Goal: Information Seeking & Learning: Learn about a topic

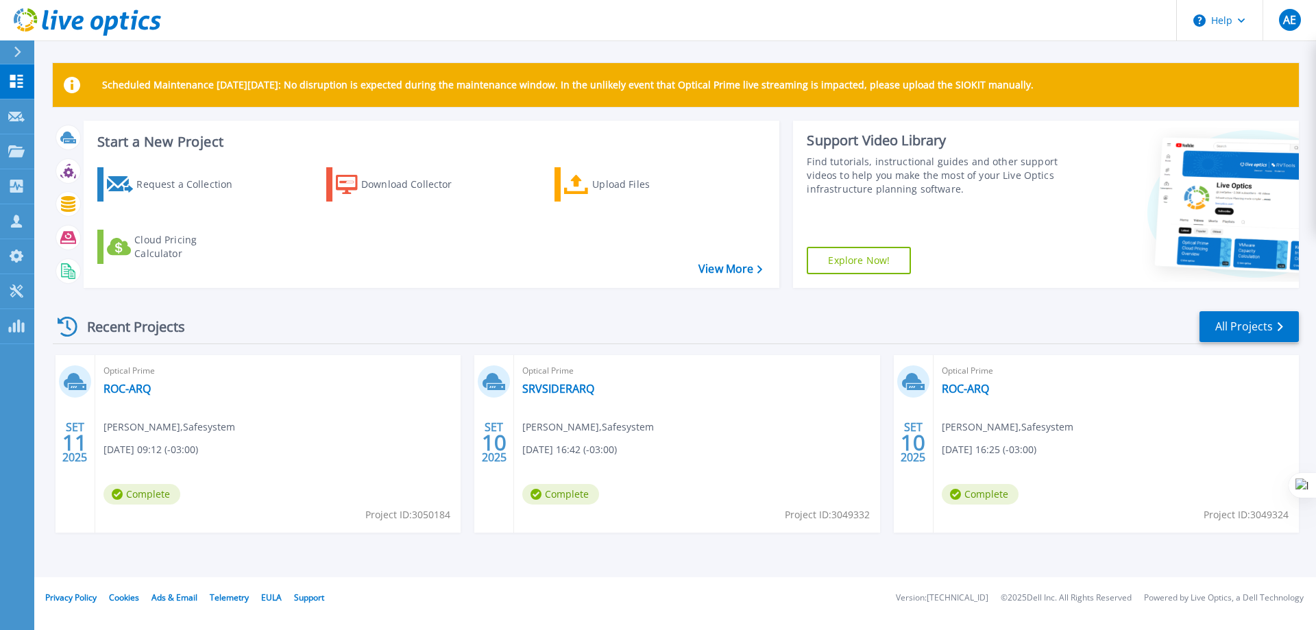
click at [86, 382] on icon at bounding box center [75, 381] width 23 height 21
click at [117, 328] on div "Recent Projects" at bounding box center [128, 327] width 151 height 34
click at [47, 187] on p "Collectors" at bounding box center [58, 187] width 45 height 36
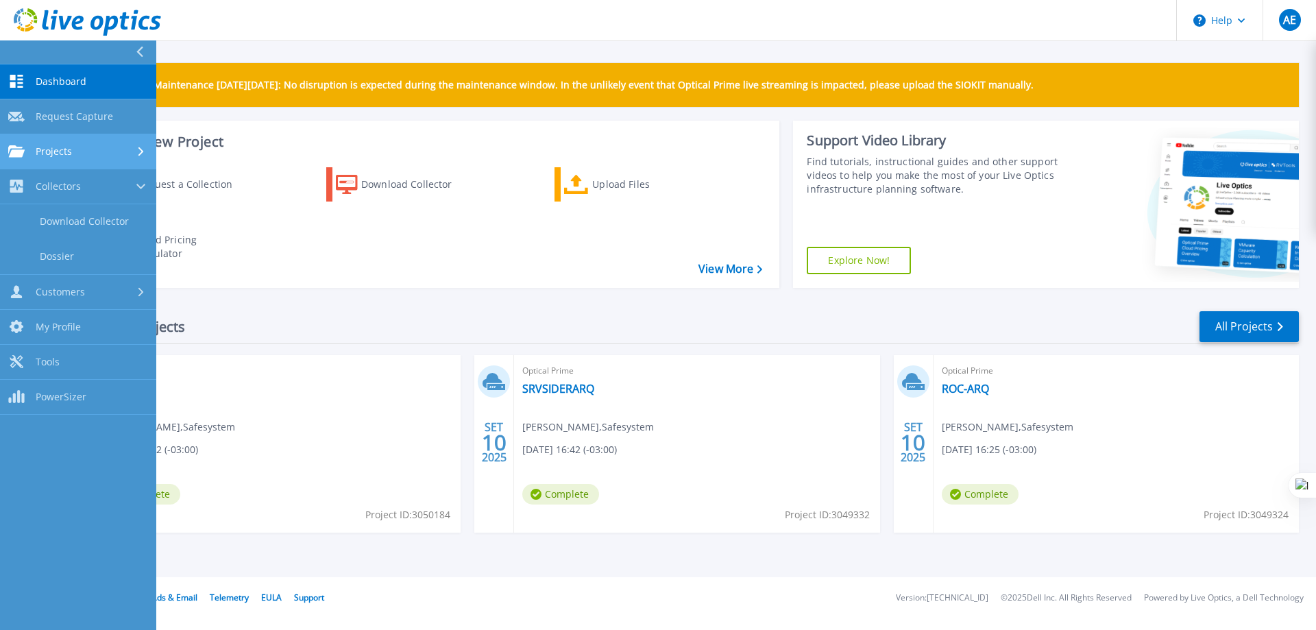
click at [75, 151] on div "Projects" at bounding box center [78, 151] width 140 height 12
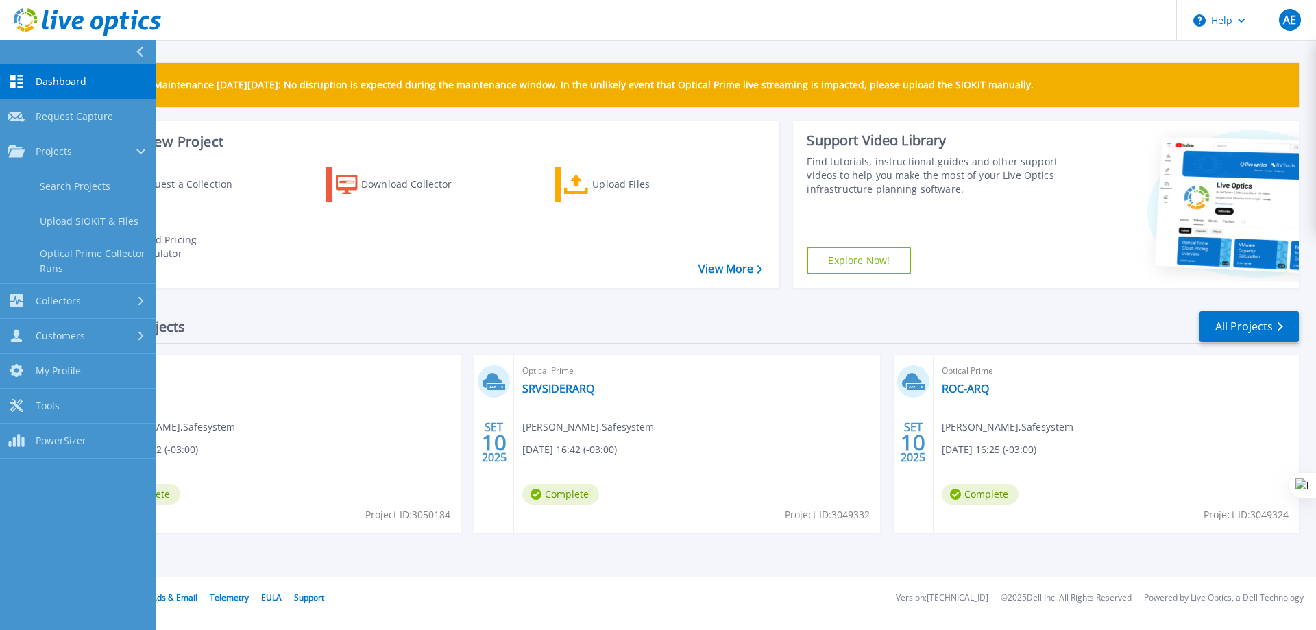
click at [461, 246] on div "Request a Collection Download Collector Upload Files Cloud Pricing Calculator" at bounding box center [429, 218] width 687 height 125
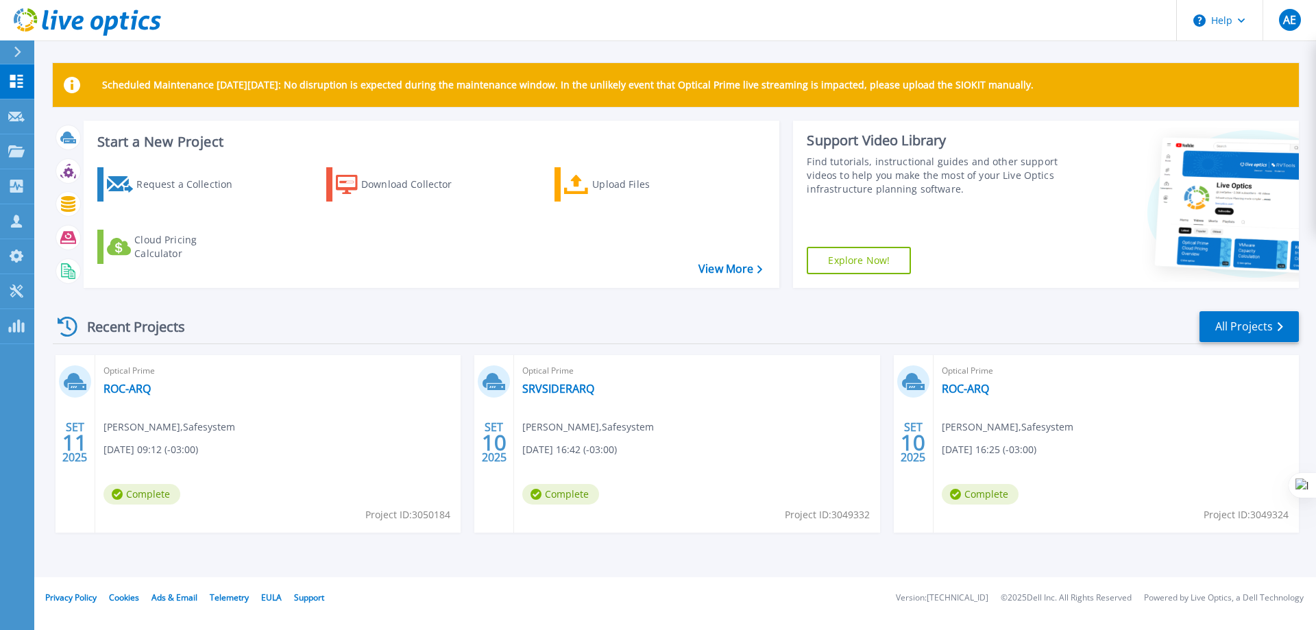
click at [570, 369] on span "Optical Prime" at bounding box center [696, 370] width 349 height 15
click at [559, 387] on link "SRVSIDERARQ" at bounding box center [558, 389] width 72 height 14
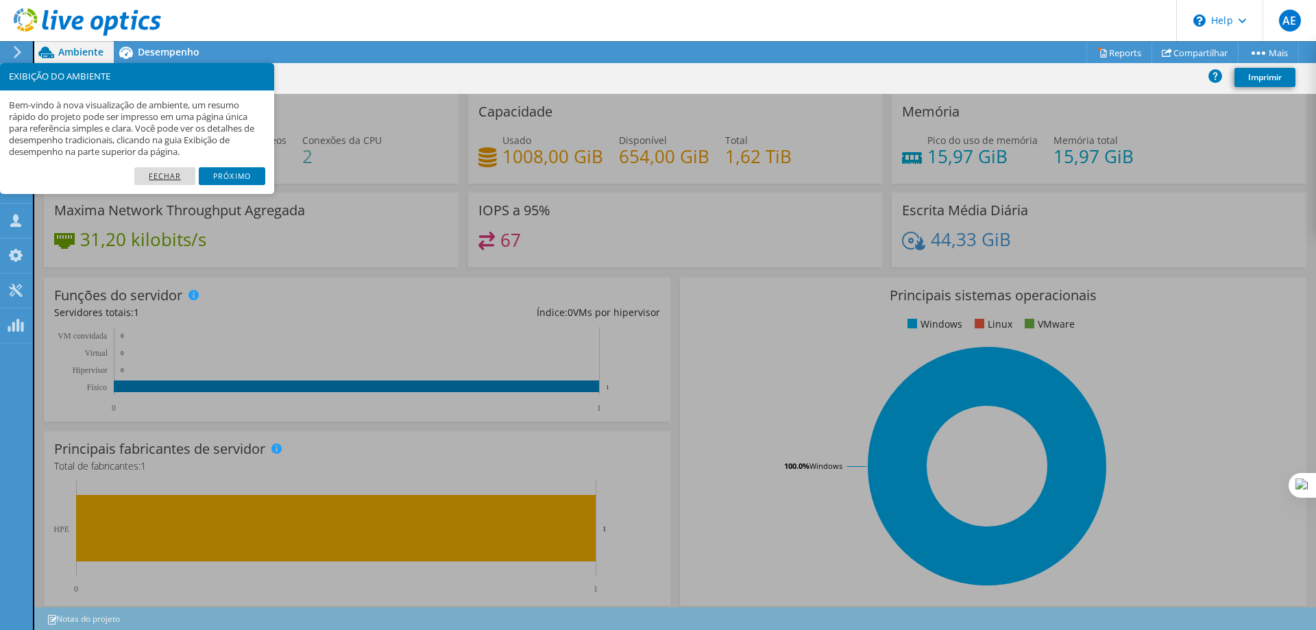
click at [160, 181] on link "Fechar" at bounding box center [164, 176] width 61 height 18
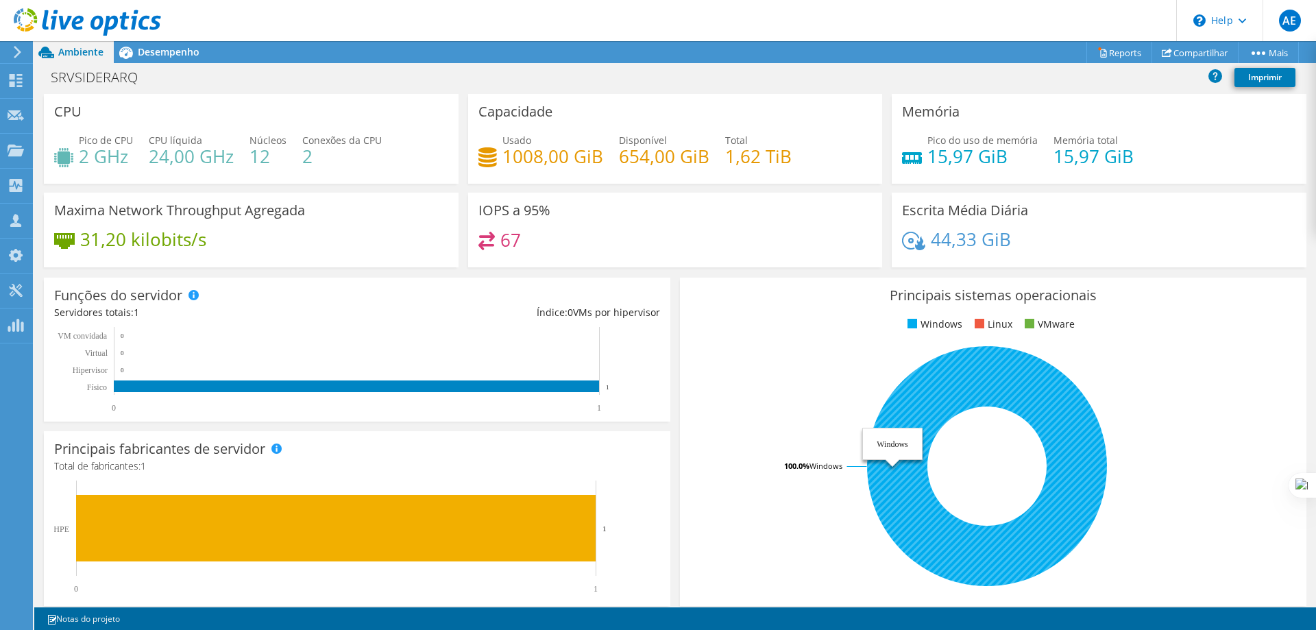
click at [966, 385] on icon at bounding box center [987, 466] width 240 height 240
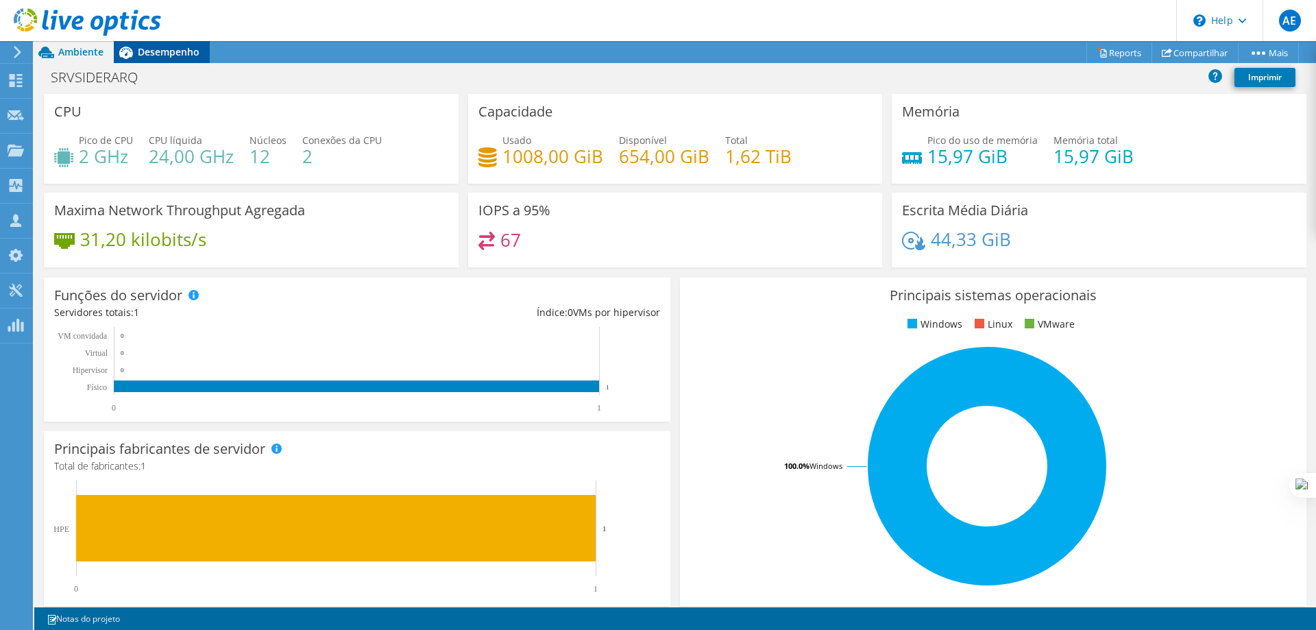
click at [162, 49] on span "Desempenho" at bounding box center [169, 51] width 62 height 13
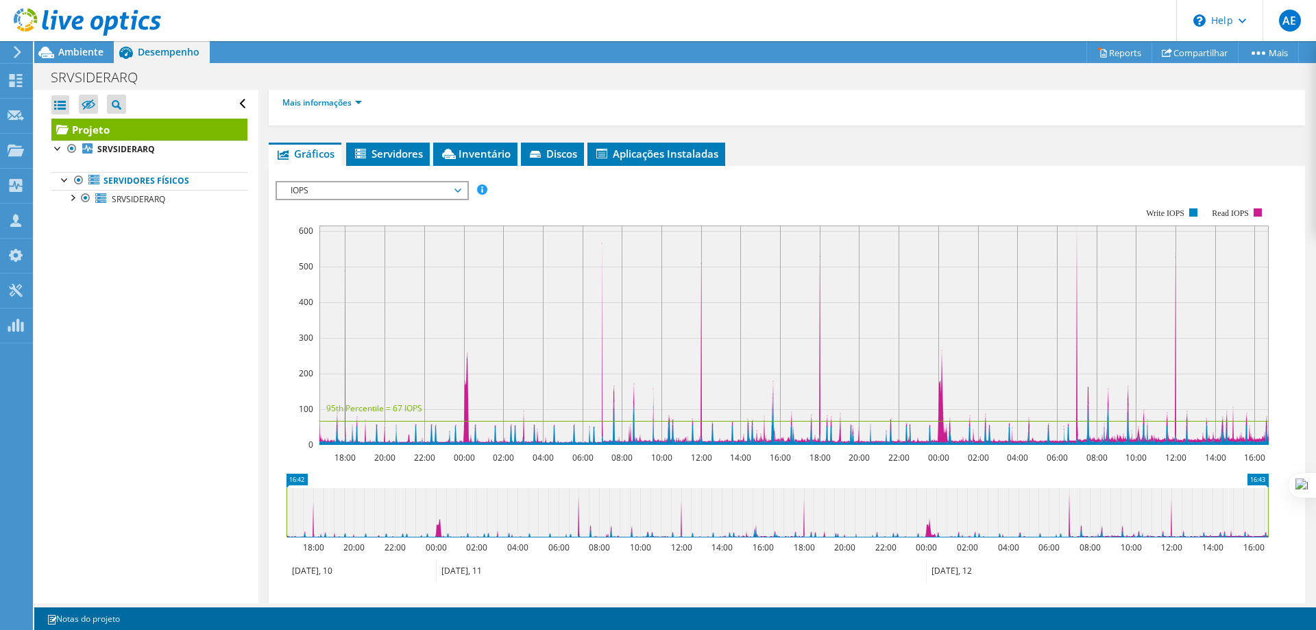
scroll to position [332, 0]
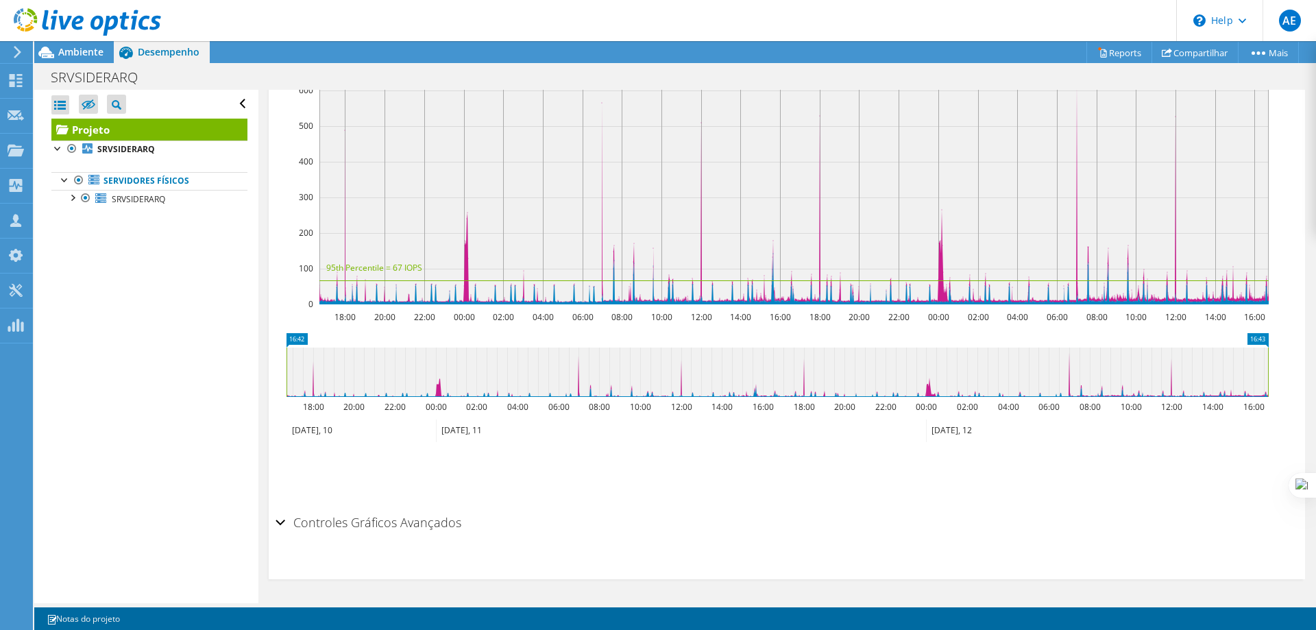
click at [277, 517] on div "Controles Gráficos Avançados" at bounding box center [787, 523] width 1023 height 29
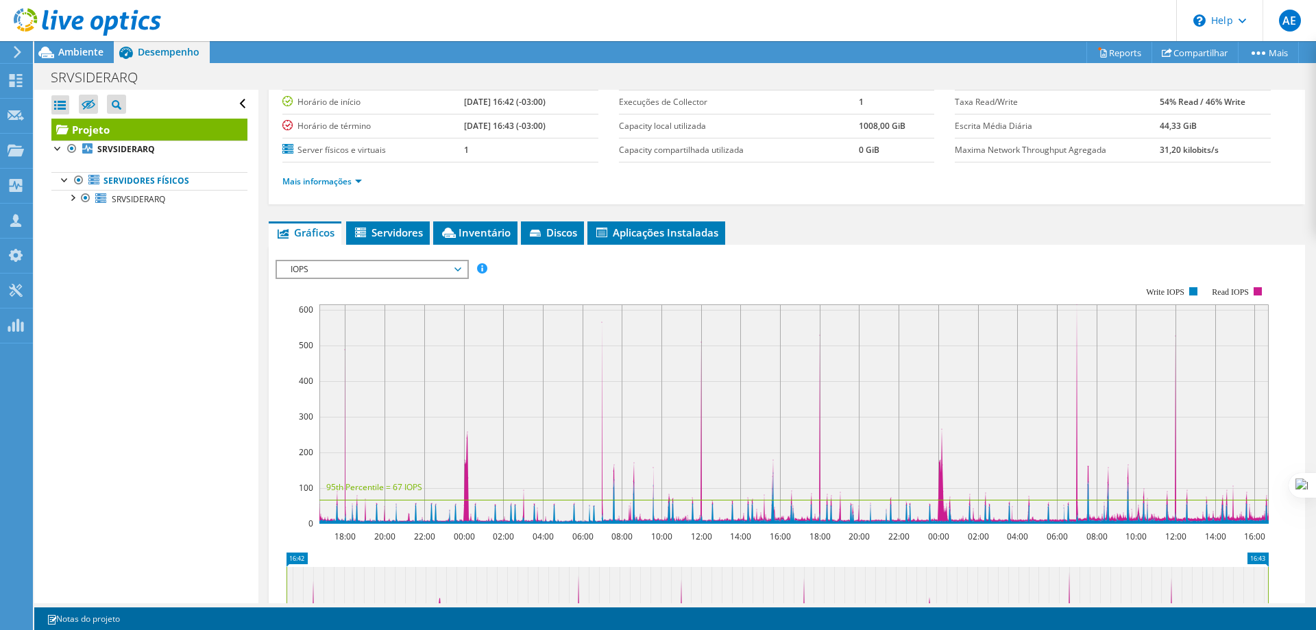
scroll to position [0, 0]
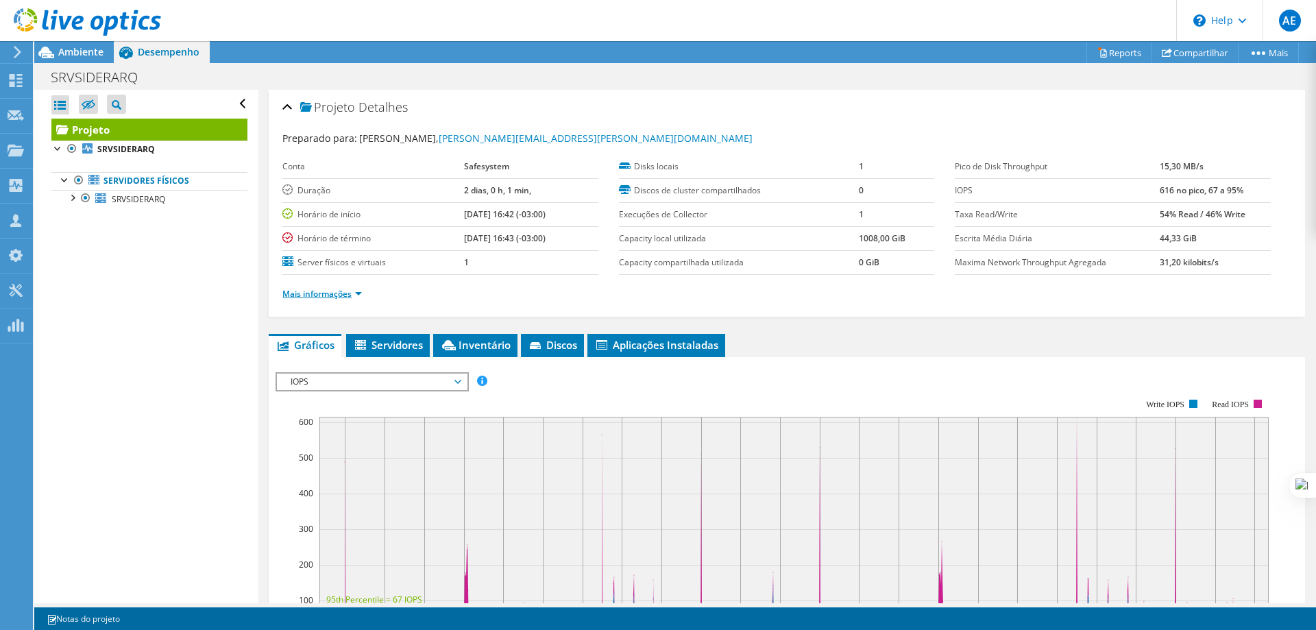
click at [355, 293] on link "Mais informações" at bounding box center [322, 294] width 80 height 12
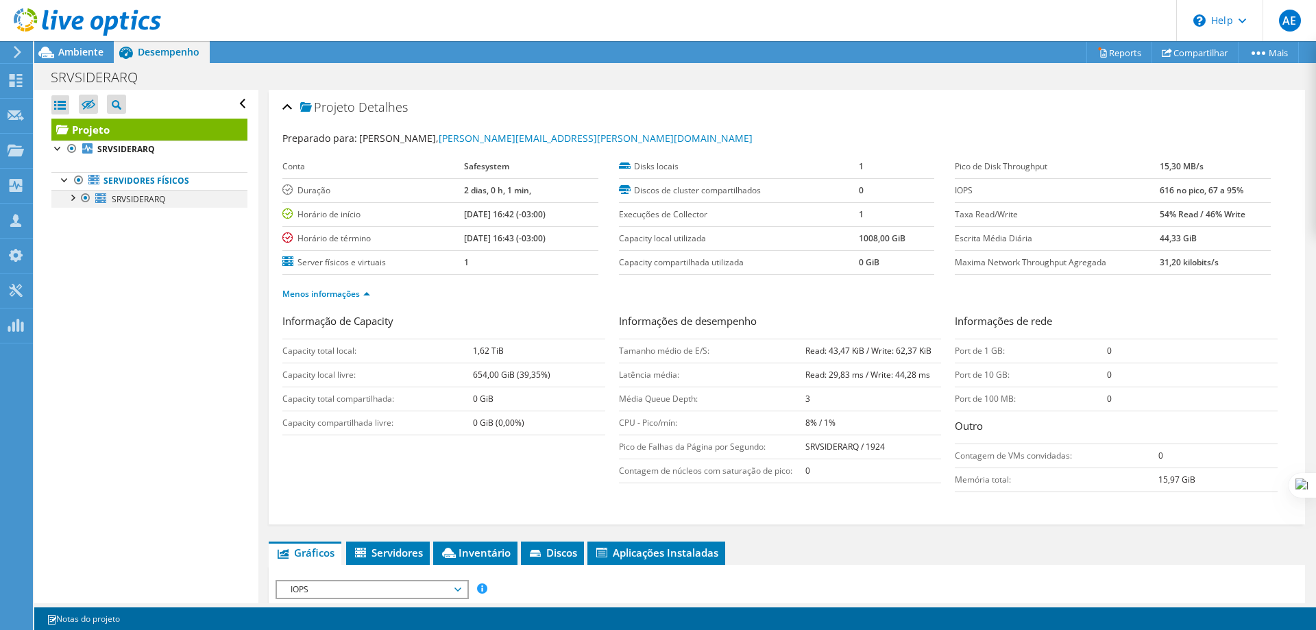
click at [74, 195] on div at bounding box center [72, 197] width 14 height 14
click at [145, 193] on span "SRVSIDERARQ" at bounding box center [138, 199] width 53 height 12
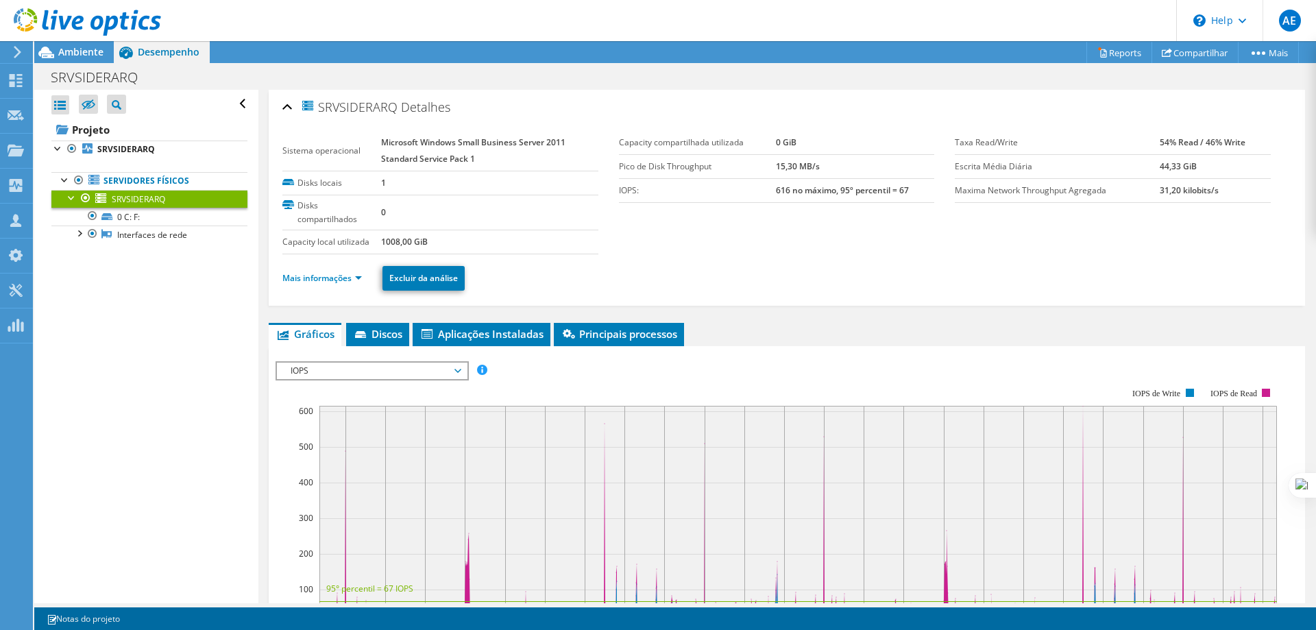
scroll to position [137, 0]
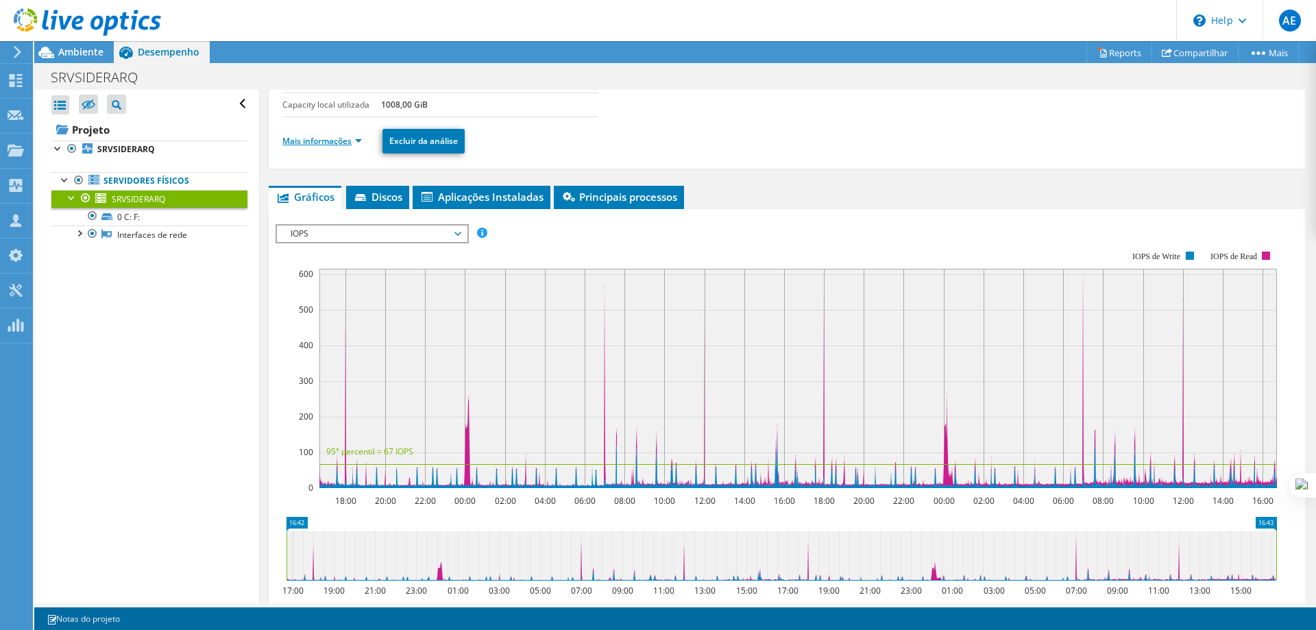
click at [345, 137] on link "Mais informações" at bounding box center [322, 141] width 80 height 12
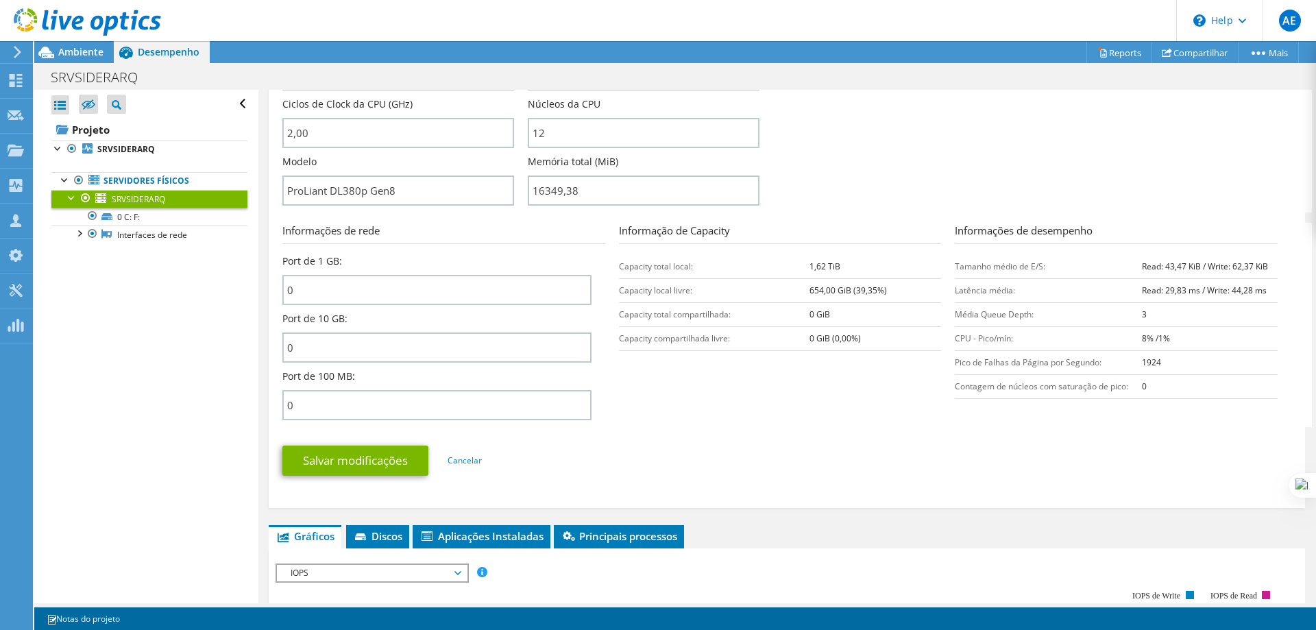
scroll to position [480, 0]
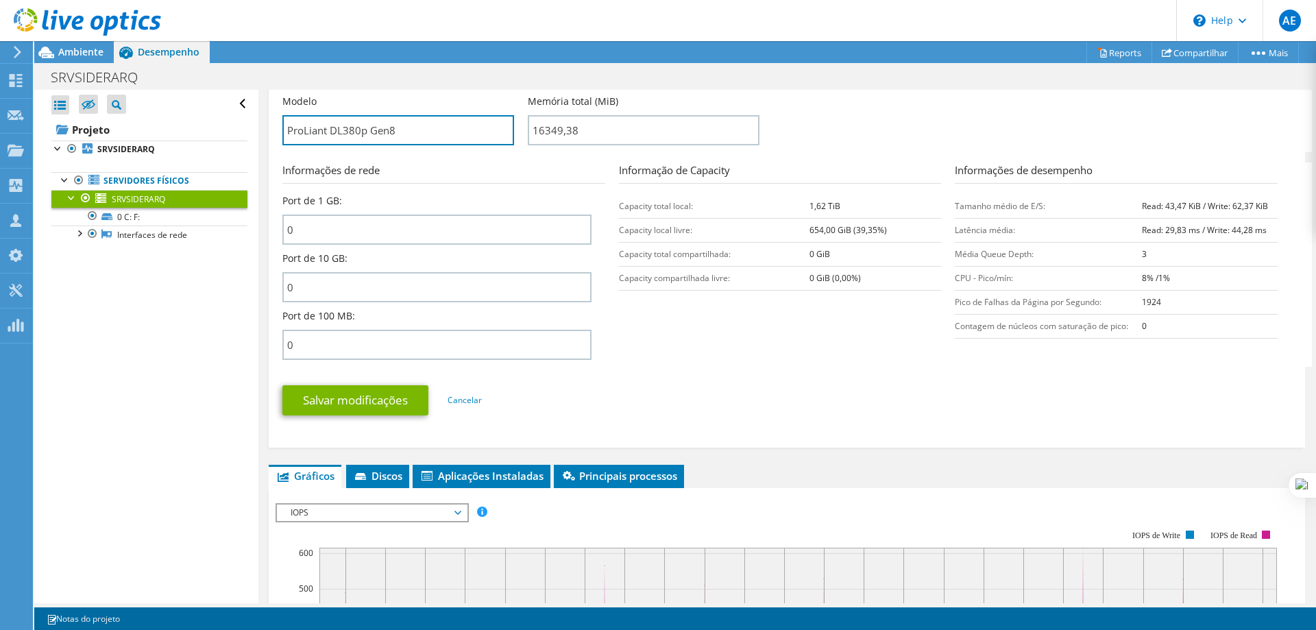
drag, startPoint x: 409, startPoint y: 133, endPoint x: 276, endPoint y: 133, distance: 133.0
click at [276, 133] on div "SRVSIDERARQ Detalhes Sistema operacional Microsoft Windows Small Business Serve…" at bounding box center [787, 29] width 1037 height 838
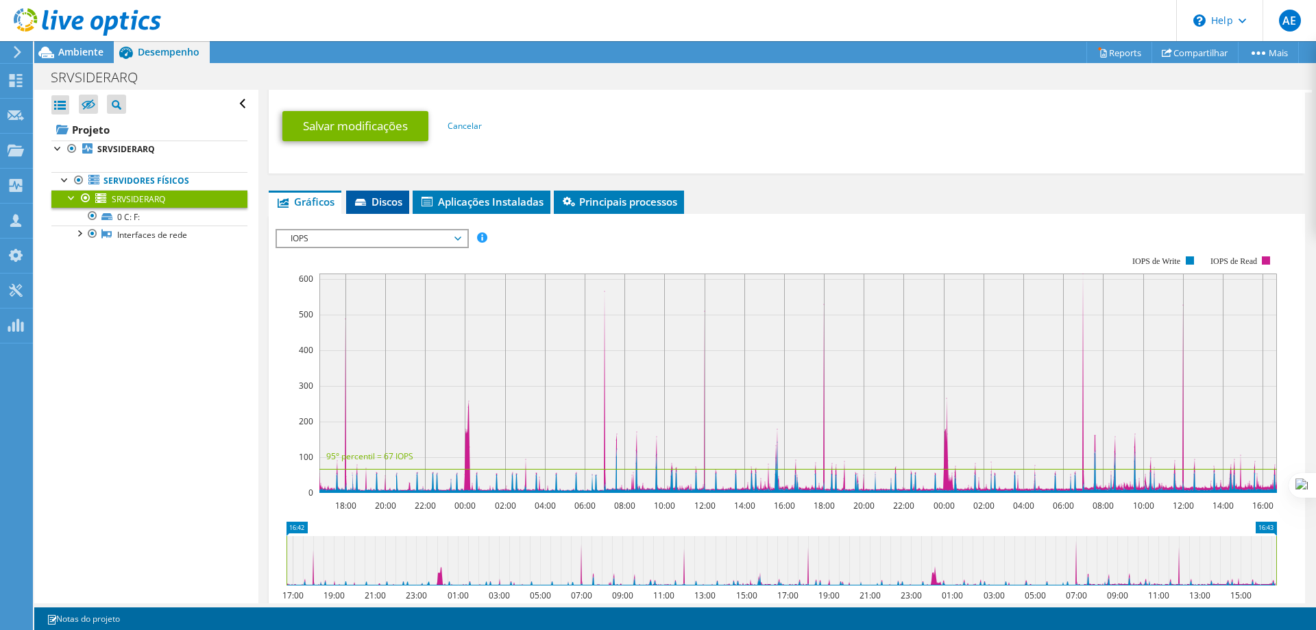
click at [390, 204] on span "Discos" at bounding box center [377, 202] width 49 height 14
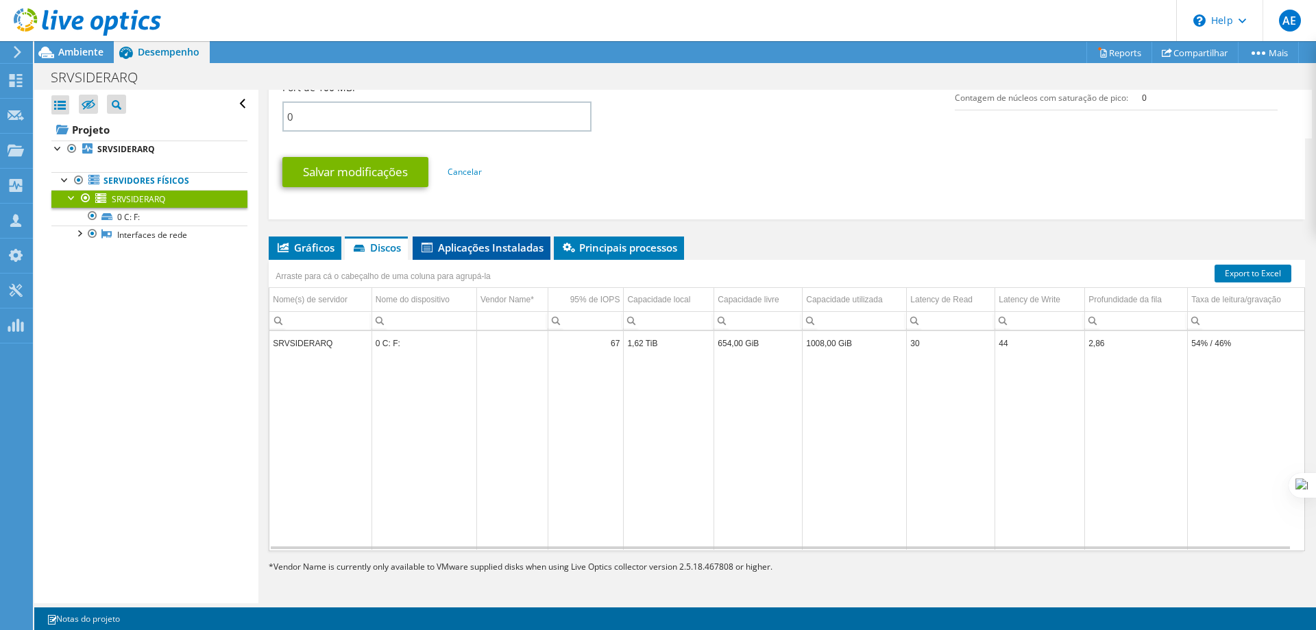
click at [518, 247] on span "Aplicações Instaladas" at bounding box center [482, 248] width 124 height 14
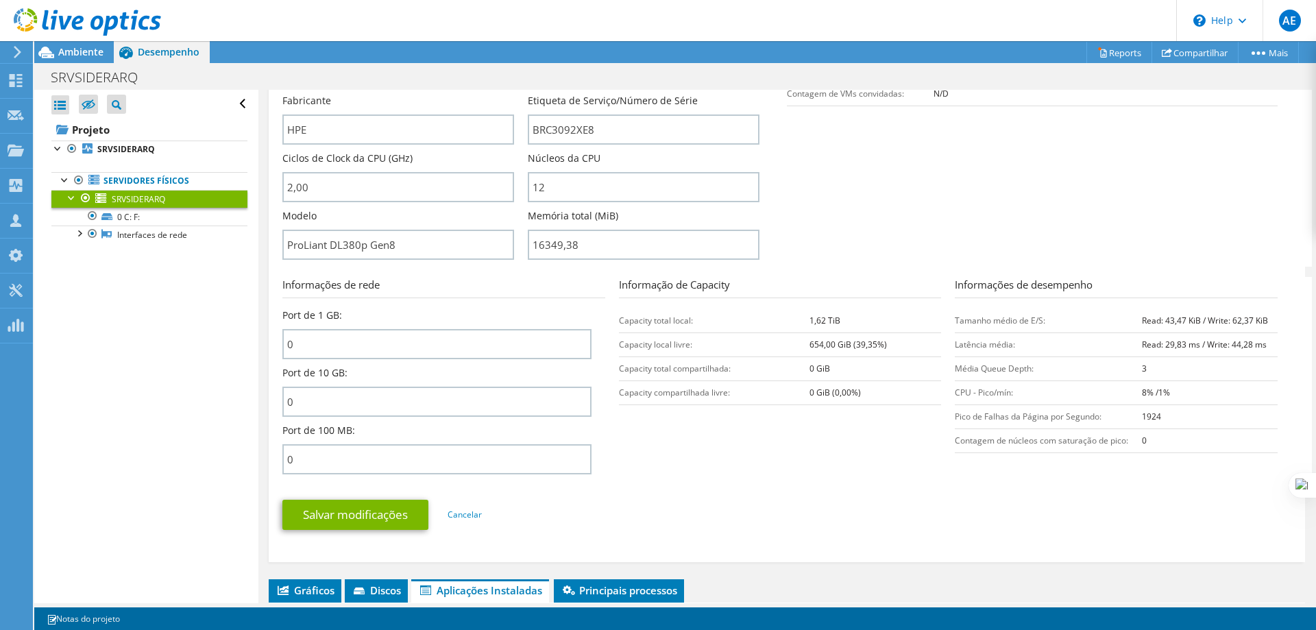
scroll to position [297, 0]
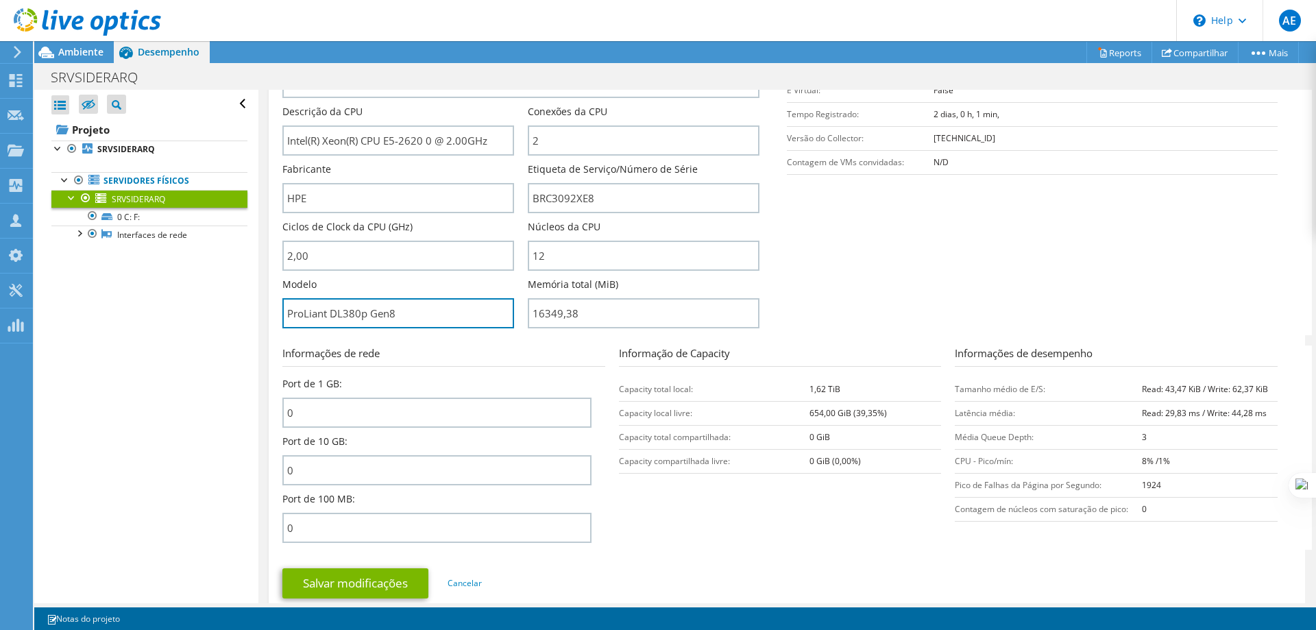
drag, startPoint x: 400, startPoint y: 316, endPoint x: 269, endPoint y: 319, distance: 131.0
click at [269, 319] on div "SRVSIDERARQ Detalhes Sistema operacional Microsoft Windows Small Business Serve…" at bounding box center [787, 212] width 1037 height 838
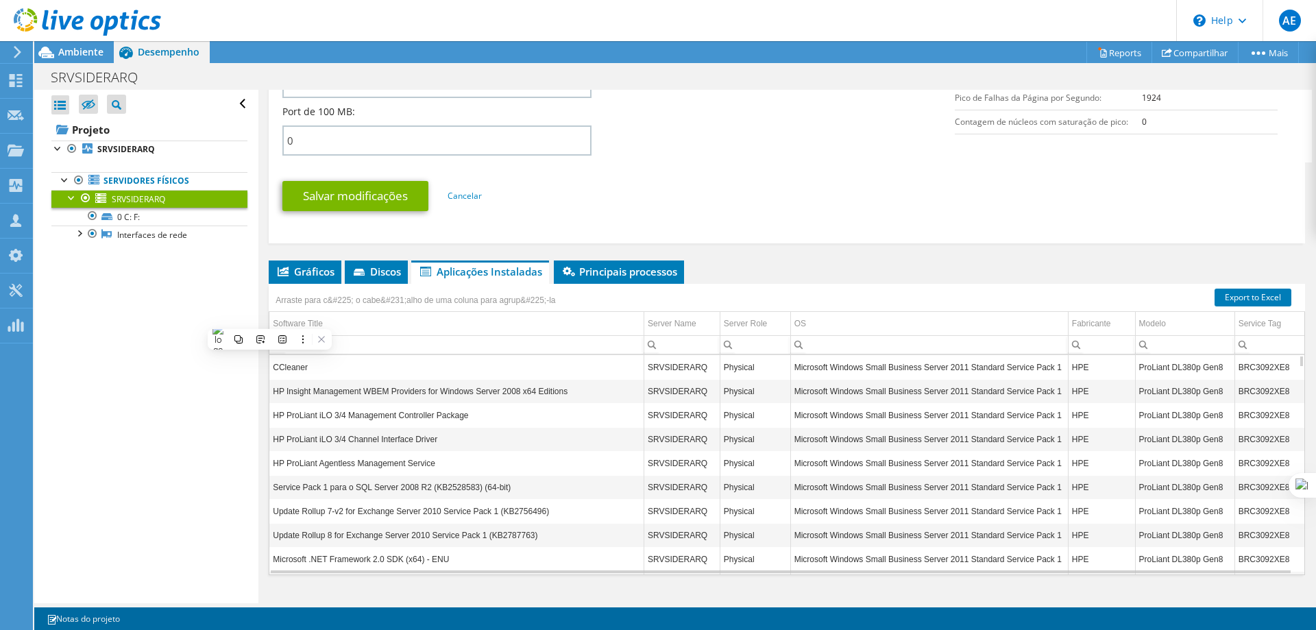
scroll to position [708, 0]
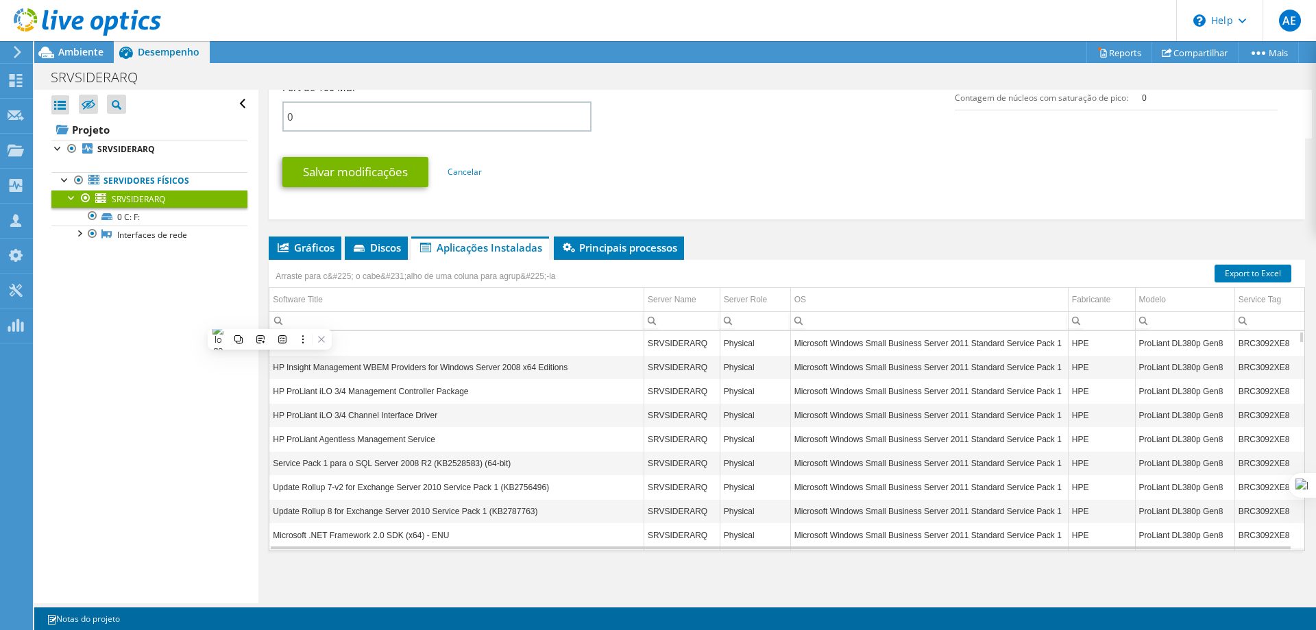
click at [825, 344] on td "Microsoft Windows Small Business Server 2011 Standard Service Pack 1" at bounding box center [929, 343] width 278 height 24
drag, startPoint x: 893, startPoint y: 345, endPoint x: 809, endPoint y: 345, distance: 84.3
click at [809, 345] on td "Microsoft Windows Small Business Server 2011 Standard Service Pack 1" at bounding box center [929, 343] width 278 height 24
click at [998, 378] on td "Microsoft Windows Small Business Server 2011 Standard Service Pack 1" at bounding box center [929, 367] width 278 height 24
drag, startPoint x: 995, startPoint y: 342, endPoint x: 789, endPoint y: 347, distance: 205.7
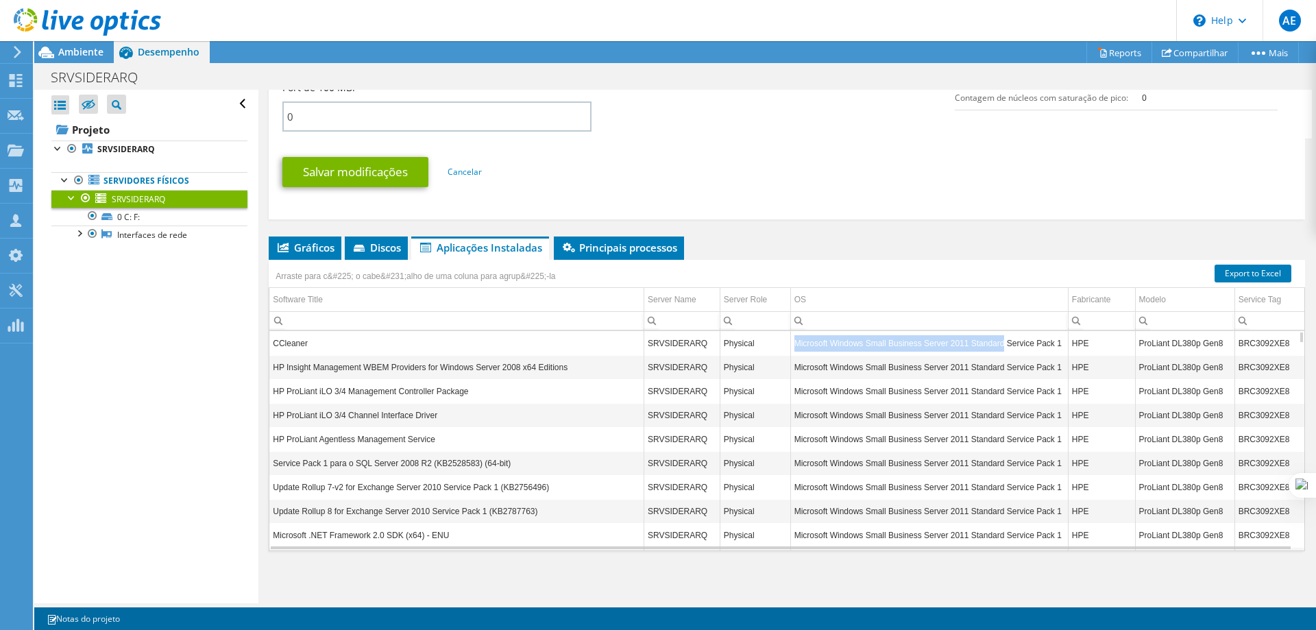
click at [790, 347] on td "Microsoft Windows Small Business Server 2011 Standard Service Pack 1" at bounding box center [929, 343] width 278 height 24
copy td "Microsoft Windows Small Business Server 2011 Standard"
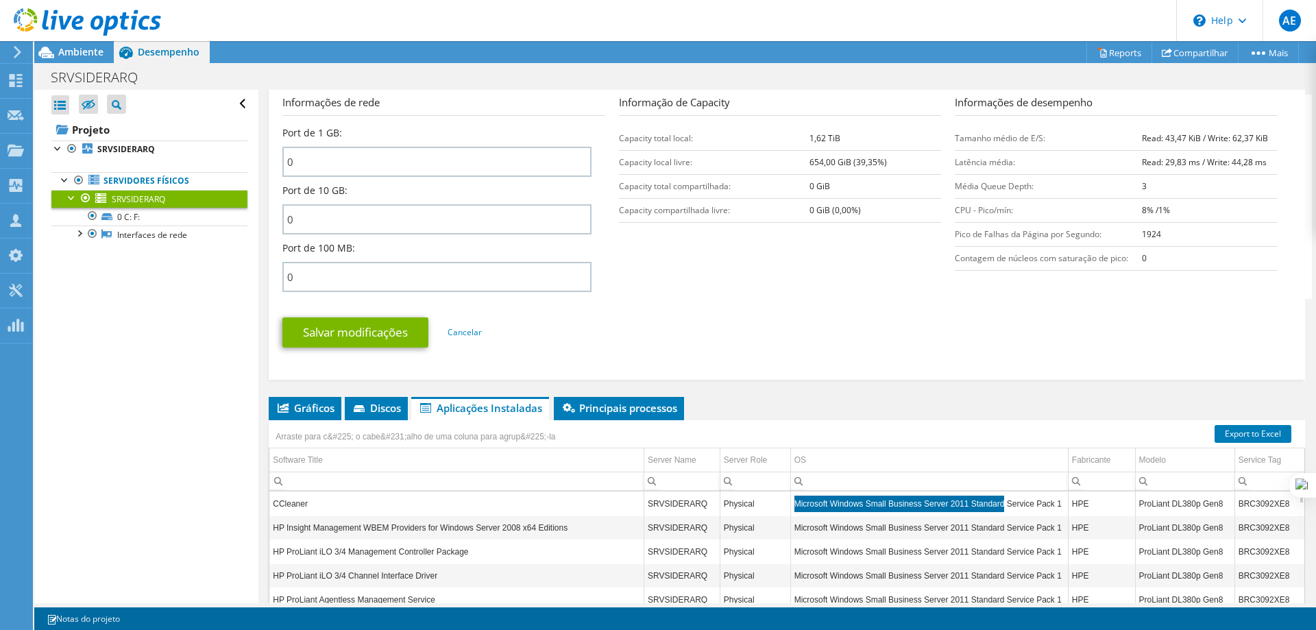
scroll to position [365, 0]
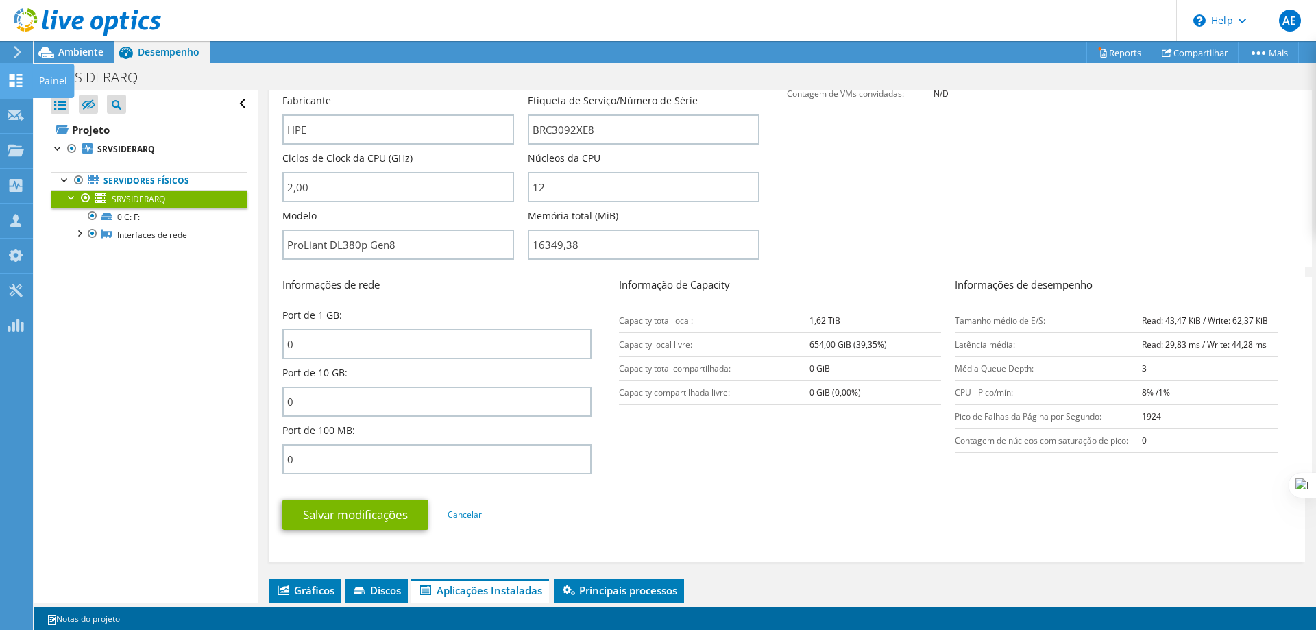
drag, startPoint x: 38, startPoint y: 84, endPoint x: 49, endPoint y: 84, distance: 11.0
click at [39, 84] on div "Painel" at bounding box center [53, 81] width 42 height 34
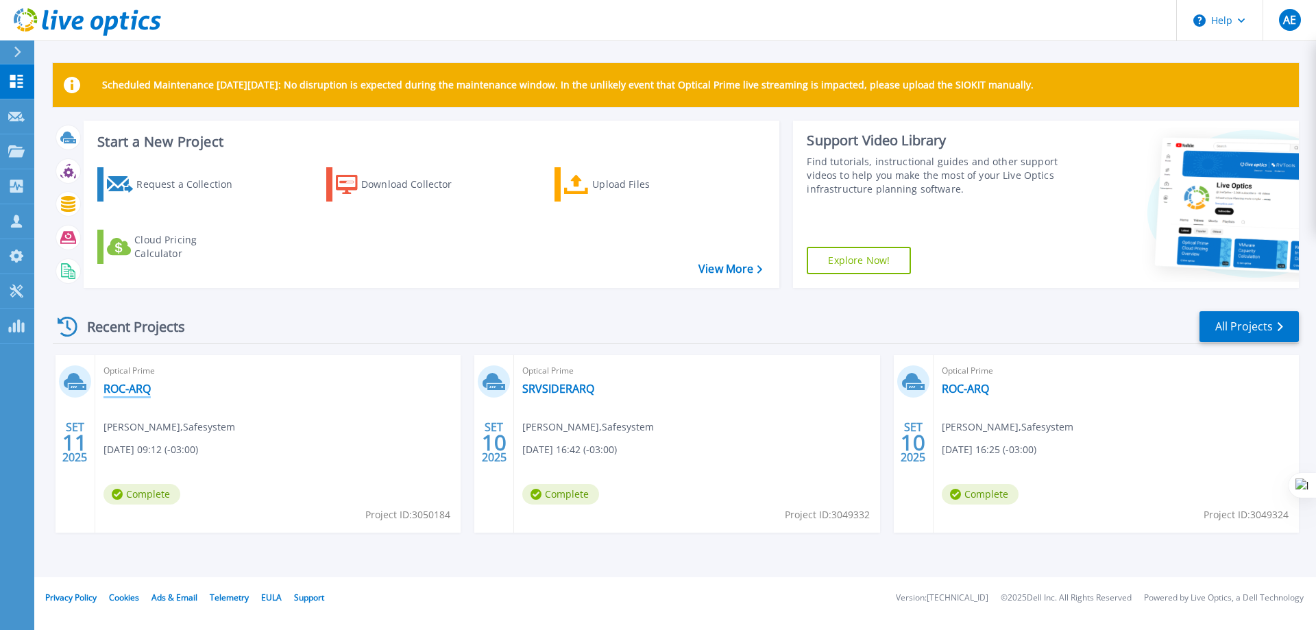
click at [129, 385] on link "ROC-ARQ" at bounding box center [127, 389] width 47 height 14
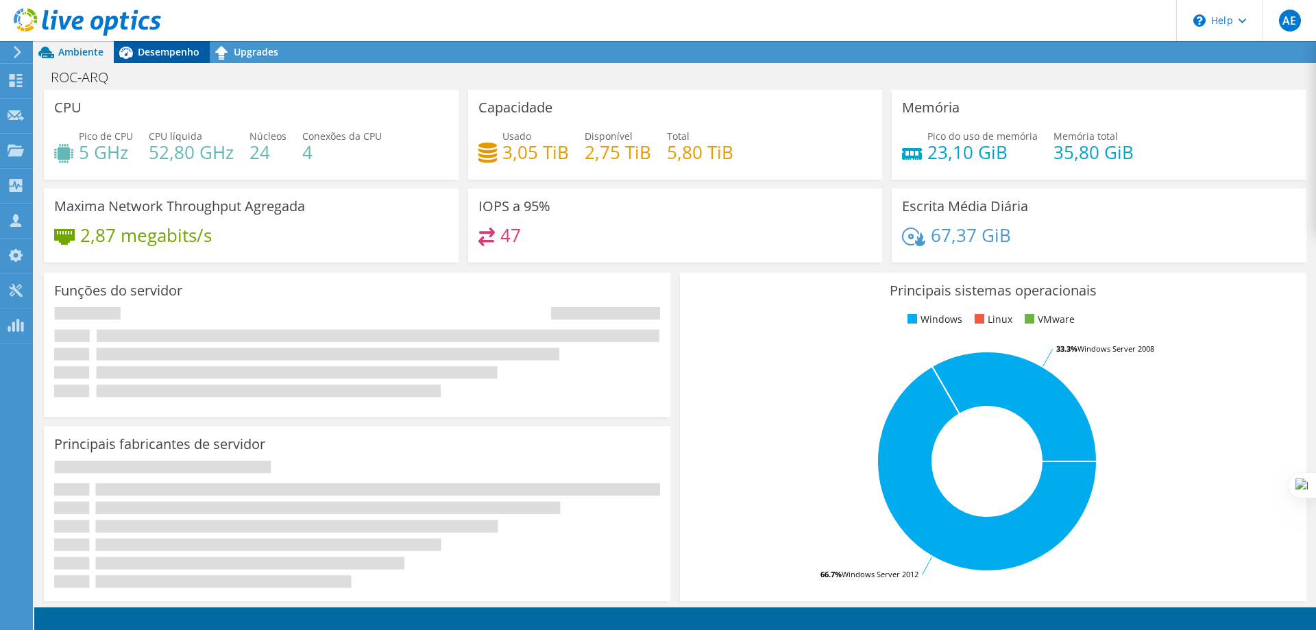
click at [166, 49] on span "Desempenho" at bounding box center [169, 51] width 62 height 13
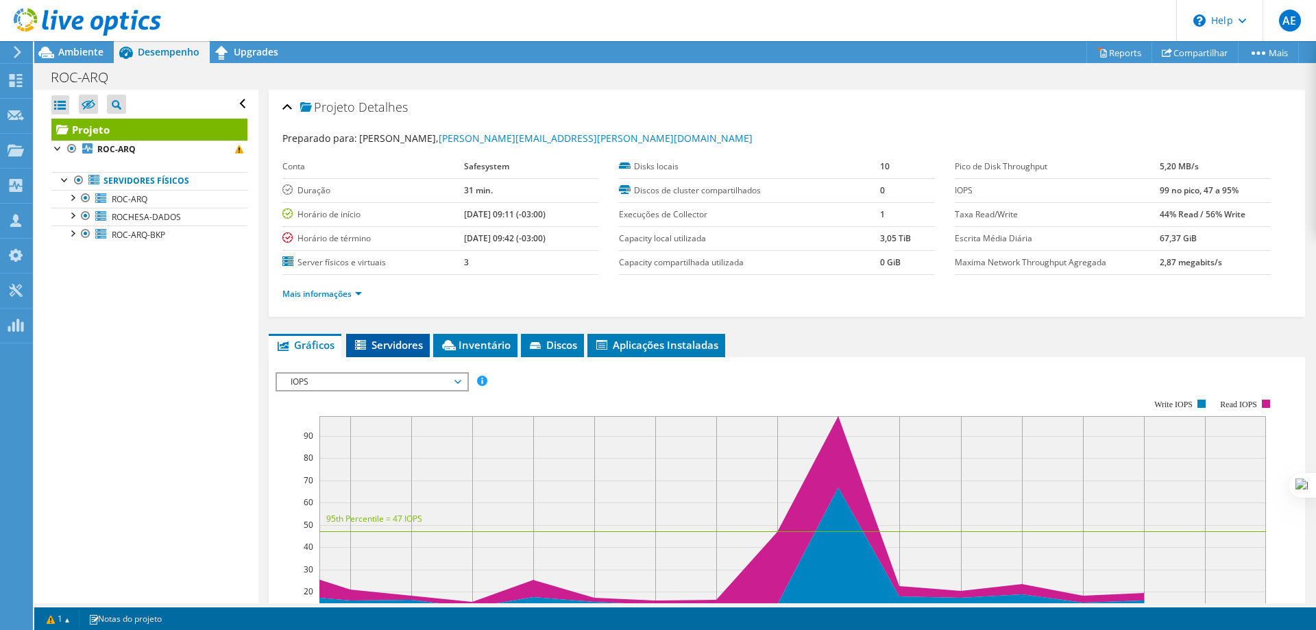
click at [395, 342] on span "Servidores" at bounding box center [388, 345] width 70 height 14
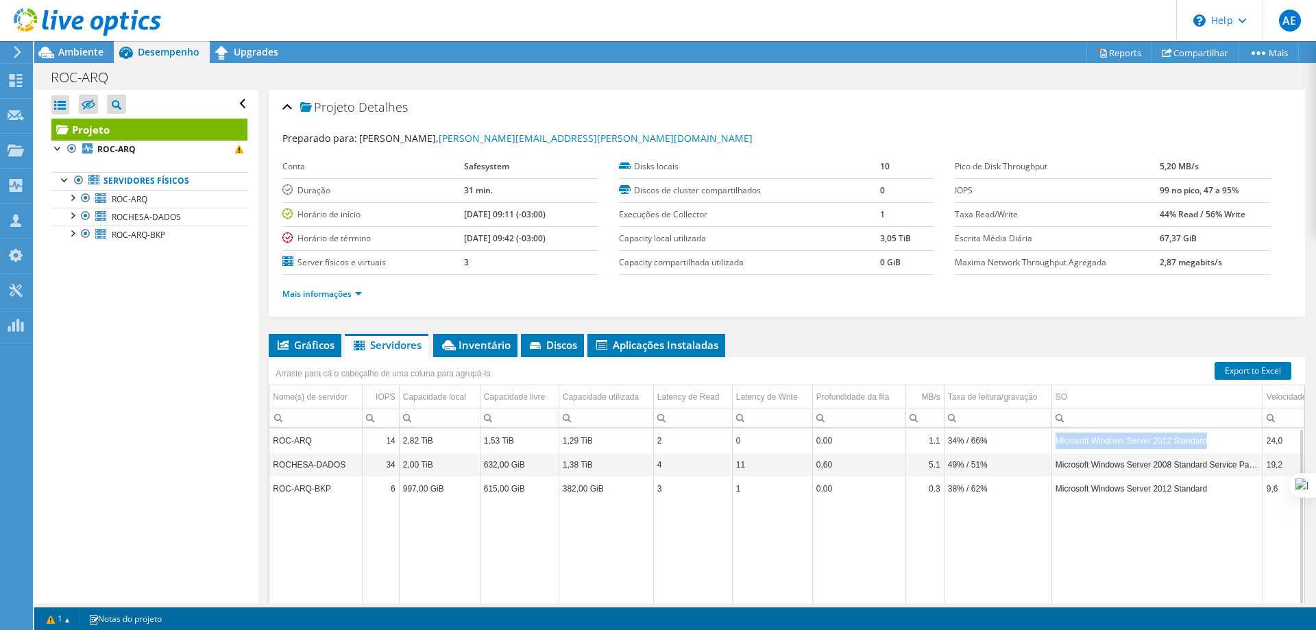
drag, startPoint x: 1222, startPoint y: 439, endPoint x: 1058, endPoint y: 434, distance: 163.9
click at [1058, 434] on td "Microsoft Windows Server 2012 Standard" at bounding box center [1157, 440] width 211 height 24
copy td "Microsoft Windows Server 2012 Standard"
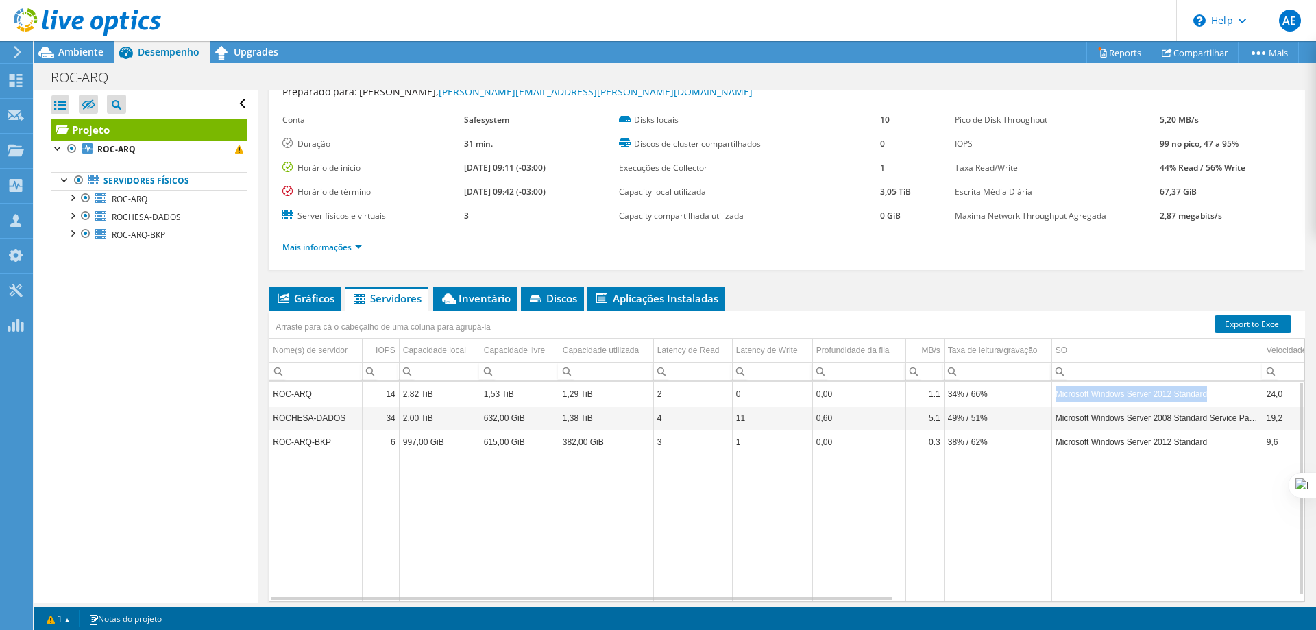
scroll to position [97, 0]
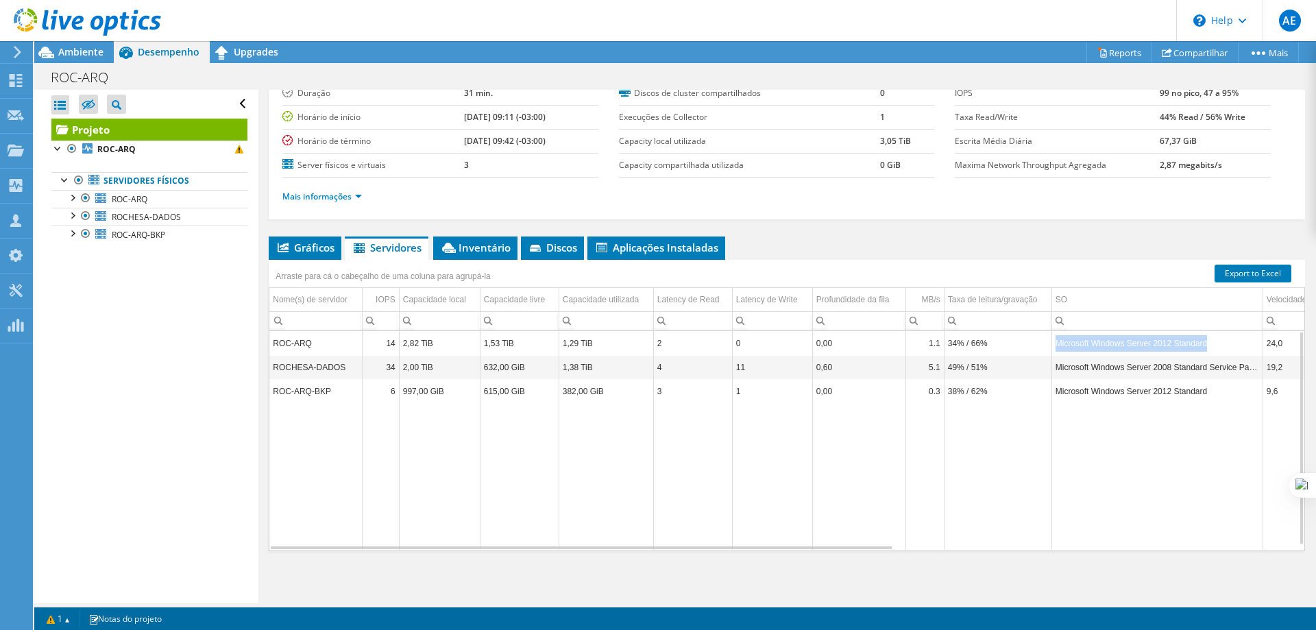
click at [314, 367] on td "ROCHESA-DADOS" at bounding box center [315, 367] width 93 height 24
click at [313, 347] on td "ROC-ARQ" at bounding box center [315, 343] width 93 height 24
click at [313, 343] on td "ROC-ARQ" at bounding box center [315, 343] width 93 height 24
click at [320, 393] on td "ROC-ARQ-BKP" at bounding box center [315, 391] width 93 height 24
click at [75, 197] on div at bounding box center [72, 197] width 14 height 14
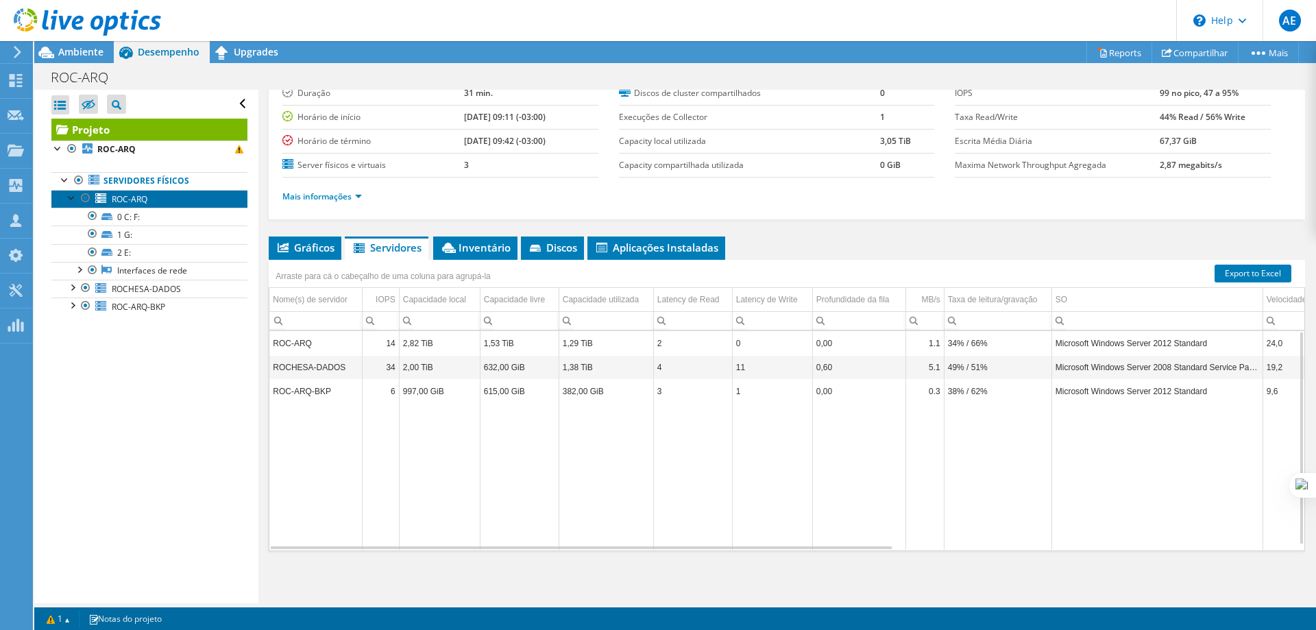
click at [134, 199] on span "ROC-ARQ" at bounding box center [130, 199] width 36 height 12
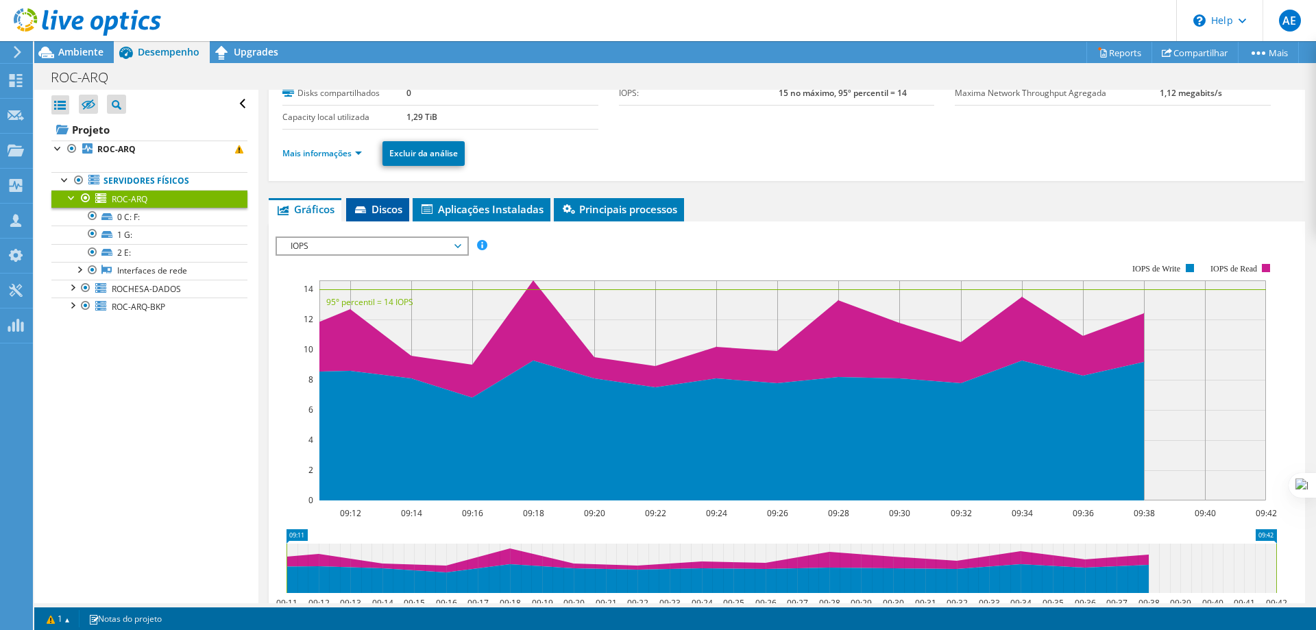
click at [372, 213] on span "Discos" at bounding box center [377, 209] width 49 height 14
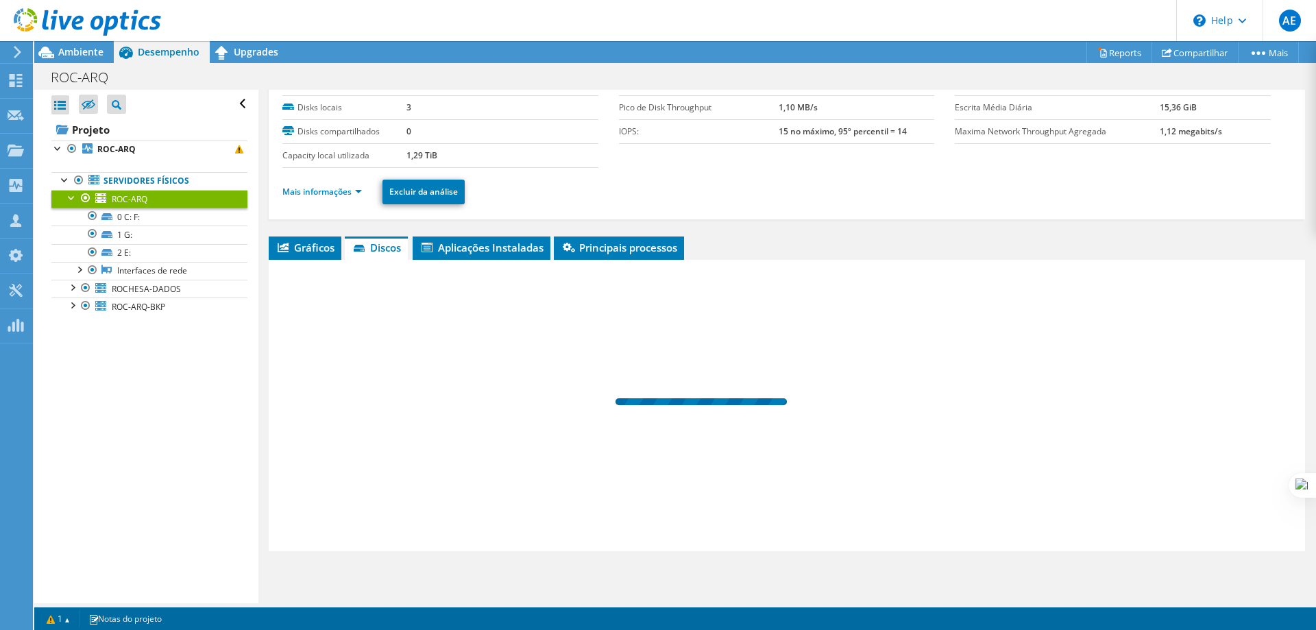
scroll to position [59, 0]
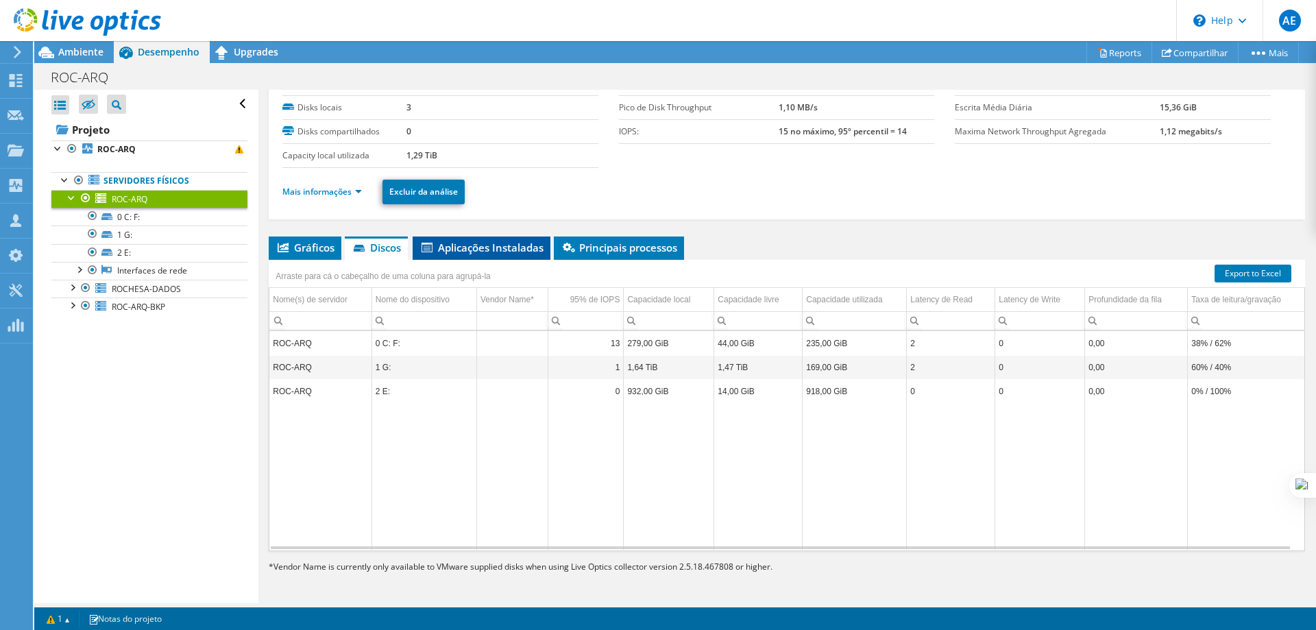
click at [492, 245] on span "Aplicações Instaladas" at bounding box center [482, 248] width 124 height 14
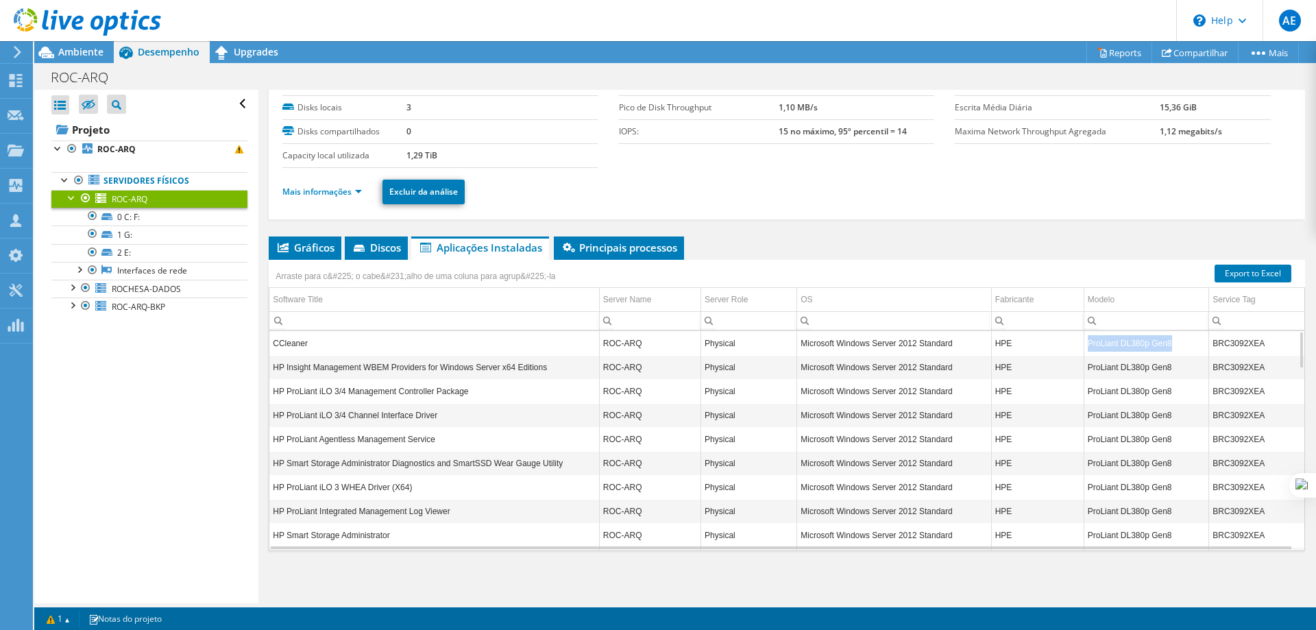
drag, startPoint x: 1163, startPoint y: 347, endPoint x: 1081, endPoint y: 350, distance: 81.6
click at [1084, 350] on td "ProLiant DL380p Gen8" at bounding box center [1146, 343] width 125 height 24
copy td "ProLiant DL380p Gen8"
click at [70, 308] on div at bounding box center [72, 305] width 14 height 14
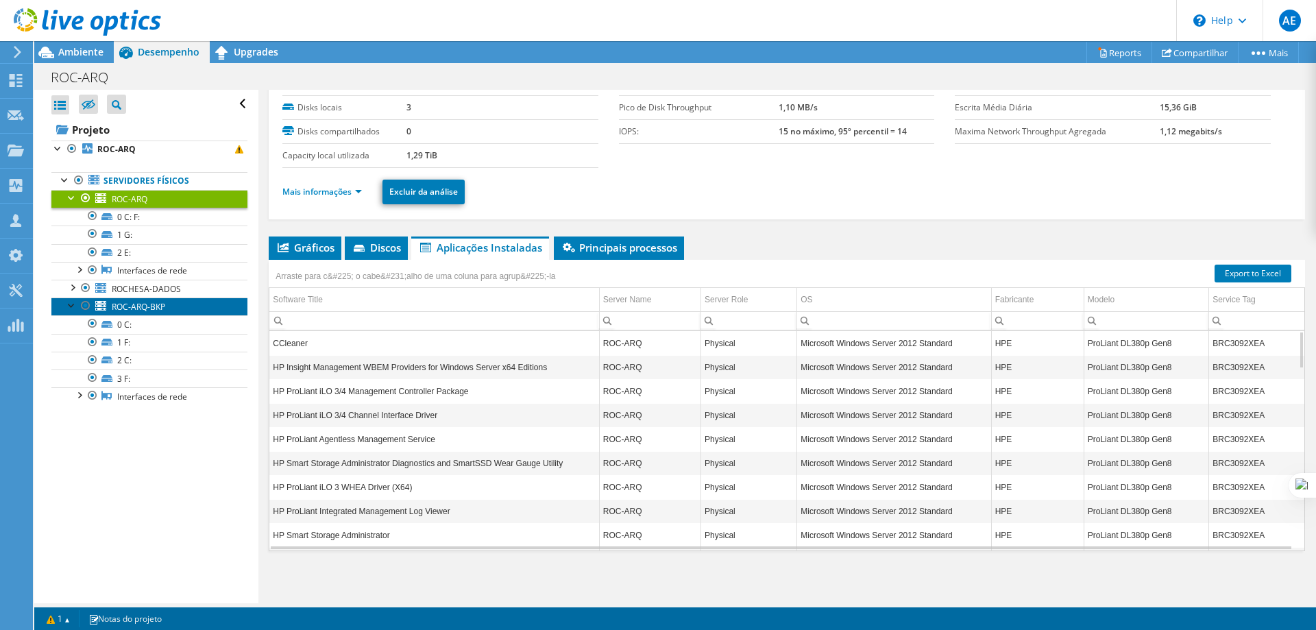
click at [145, 306] on span "ROC-ARQ-BKP" at bounding box center [138, 307] width 53 height 12
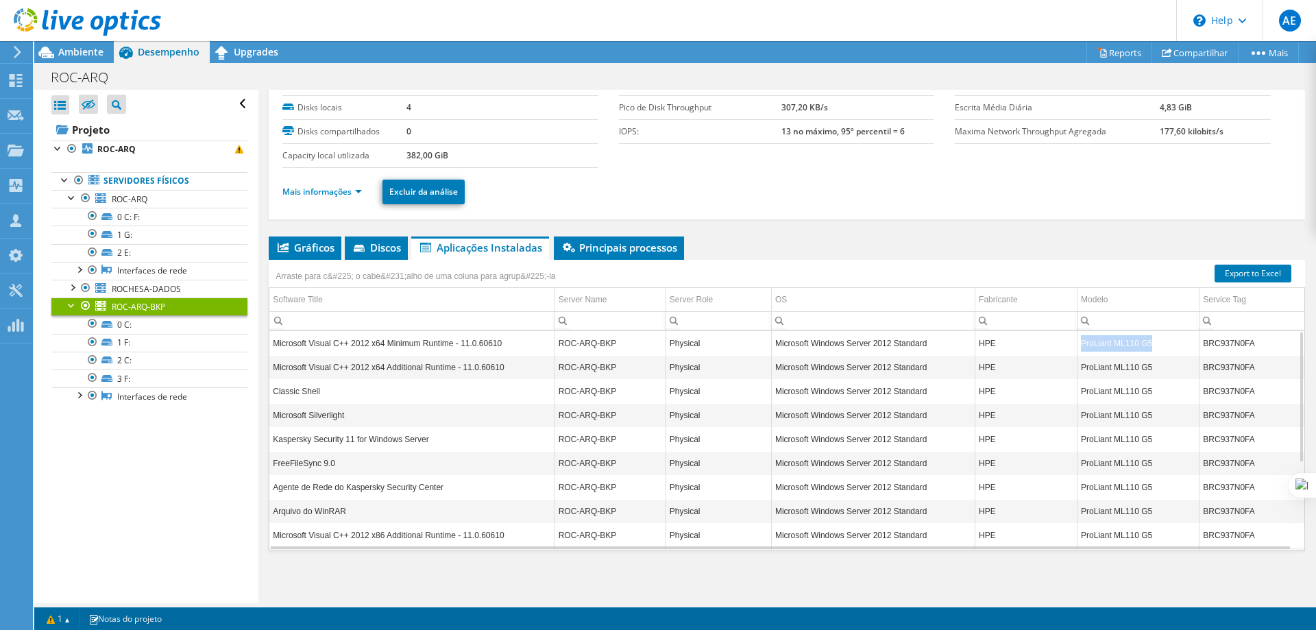
drag, startPoint x: 1156, startPoint y: 343, endPoint x: 1072, endPoint y: 345, distance: 83.7
click at [1078, 345] on td "ProLiant ML110 G5" at bounding box center [1139, 343] width 122 height 24
copy td "ProLiant ML110 G5"
drag, startPoint x: 926, startPoint y: 346, endPoint x: 1010, endPoint y: 291, distance: 100.2
click at [774, 344] on td "Microsoft Windows Server 2012 Standard" at bounding box center [873, 343] width 204 height 24
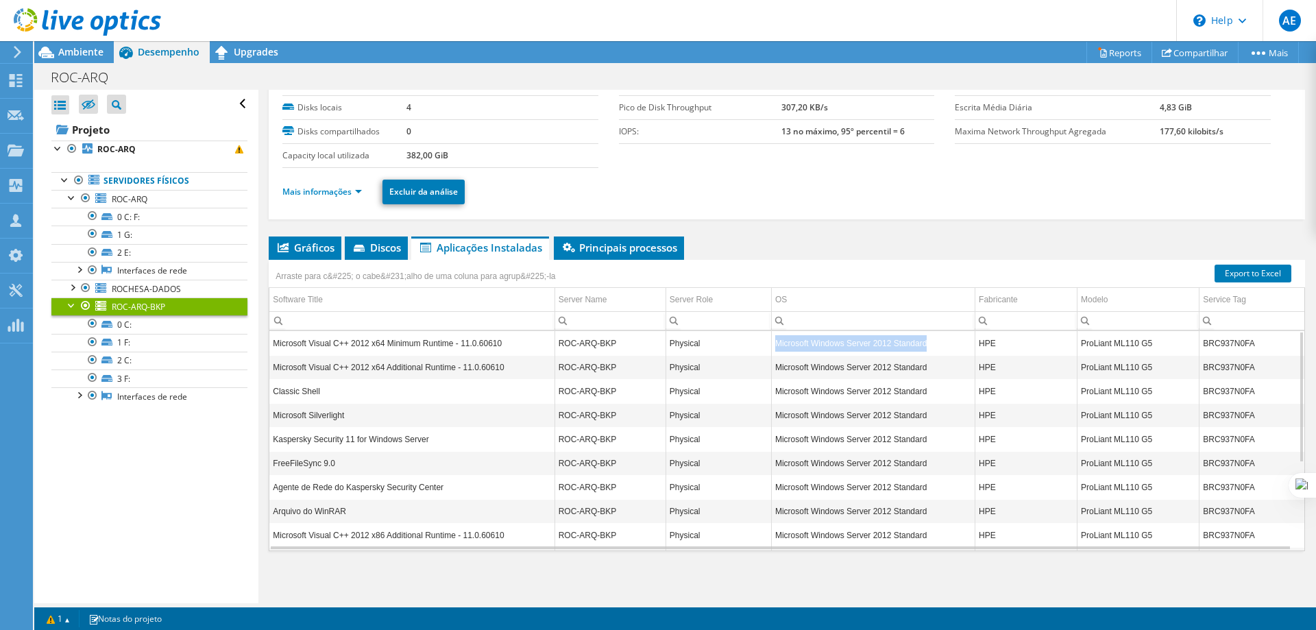
copy td "Microsoft Windows Server 2012 Standard"
click at [69, 284] on div at bounding box center [72, 287] width 14 height 14
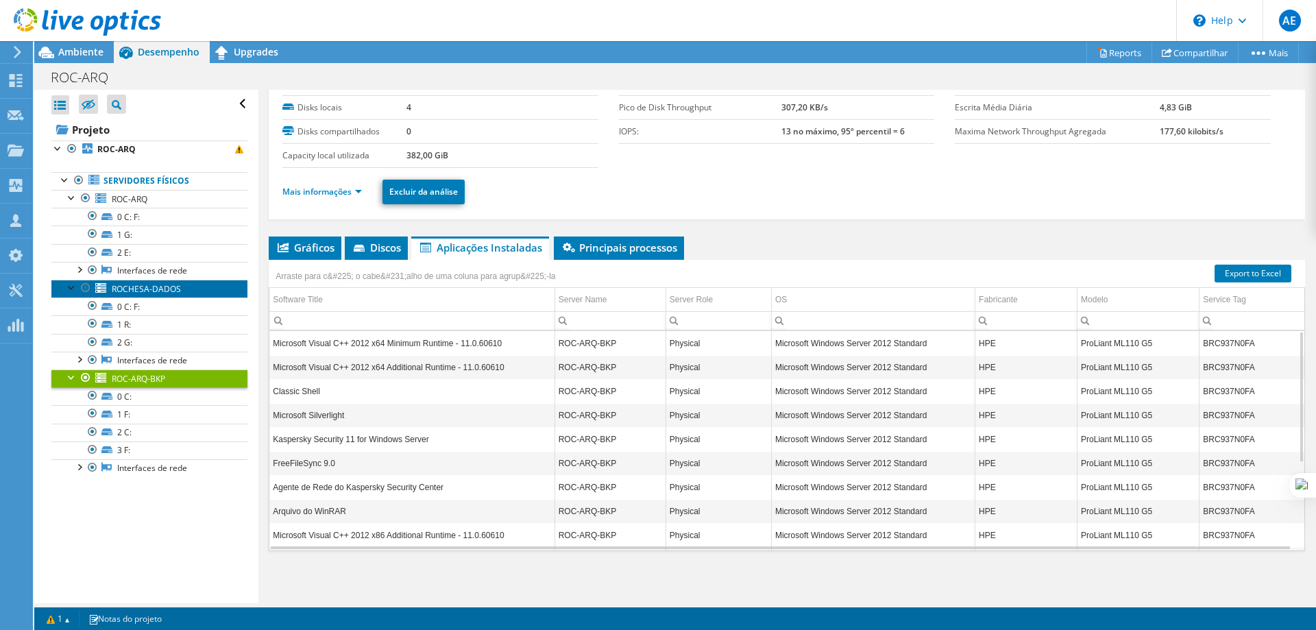
click at [136, 292] on span "ROCHESA-DADOS" at bounding box center [146, 289] width 69 height 12
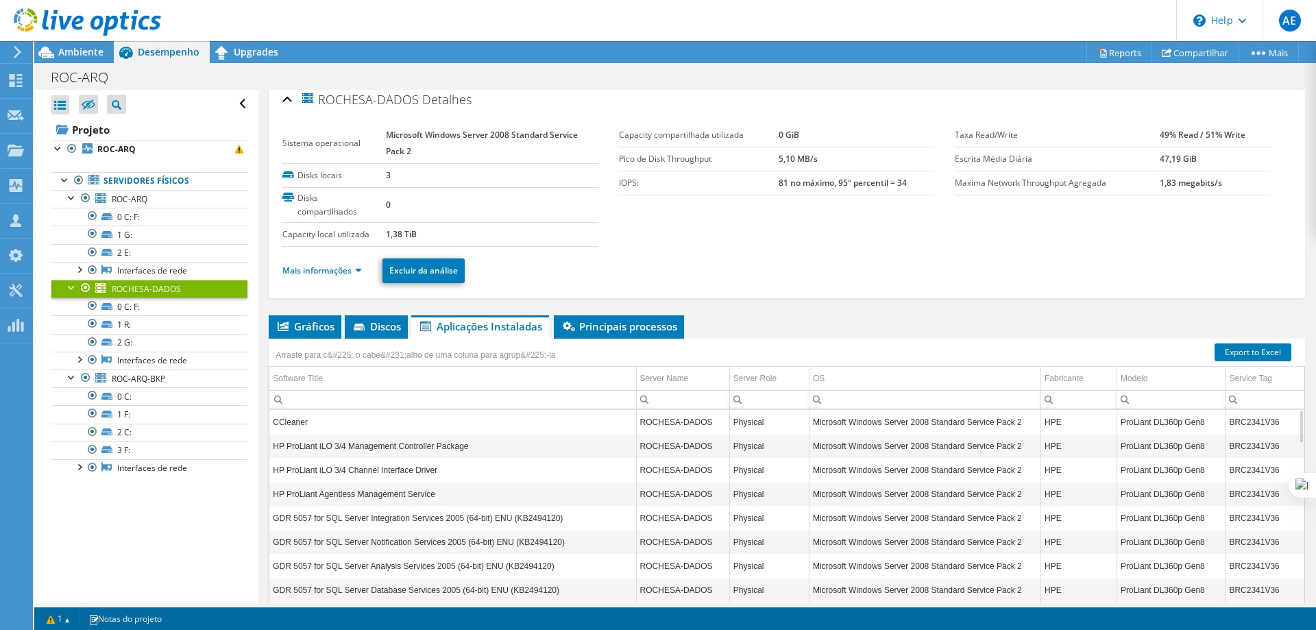
scroll to position [0, 0]
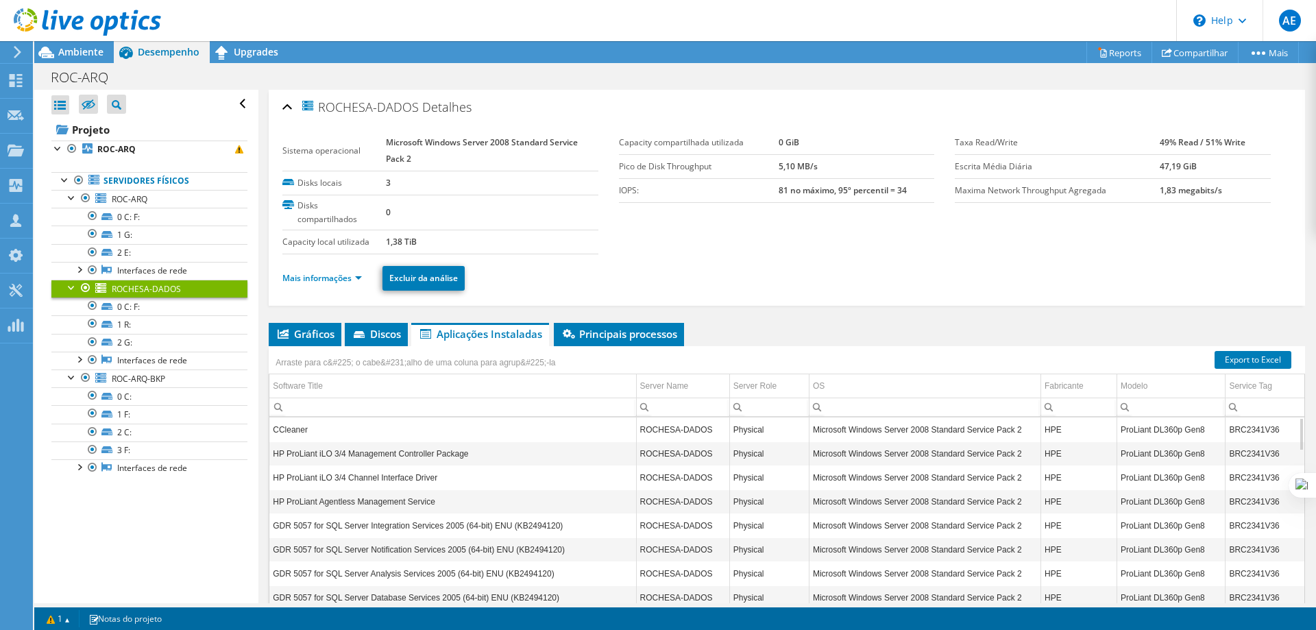
click at [941, 234] on section "Sistema operacional Microsoft Windows Server 2008 Standard Service Pack 2 Disks…" at bounding box center [618, 192] width 672 height 123
click at [890, 257] on div "Mais informações Excluir da análise" at bounding box center [786, 278] width 1009 height 48
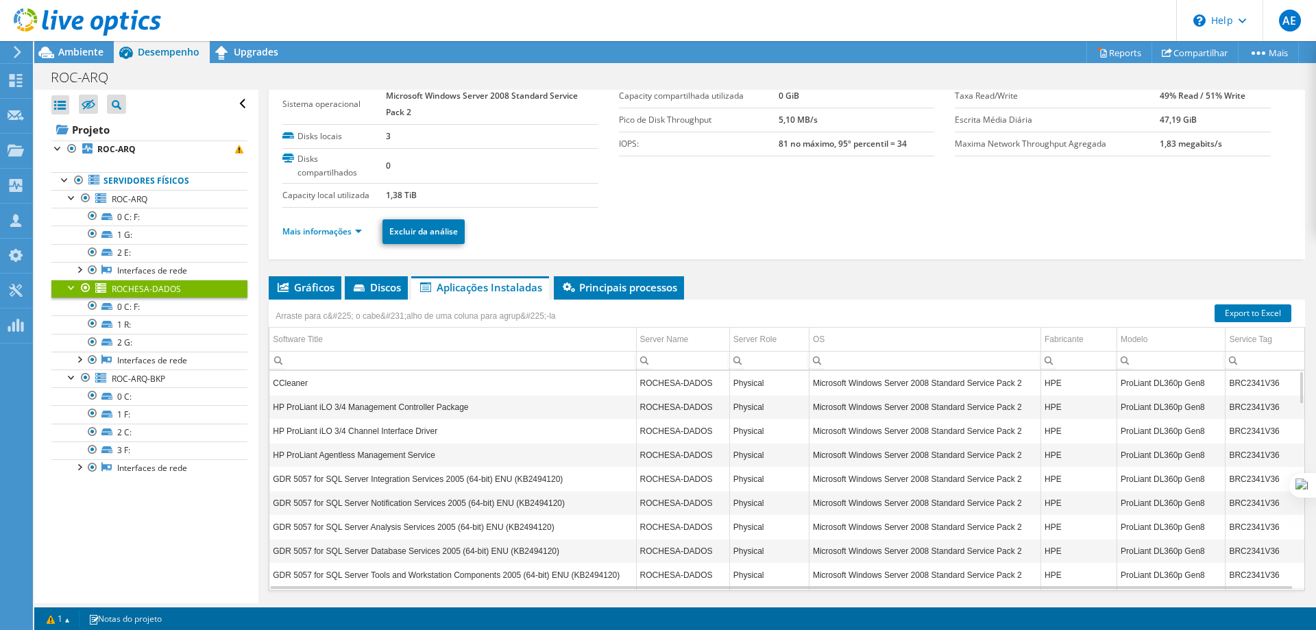
scroll to position [86, 0]
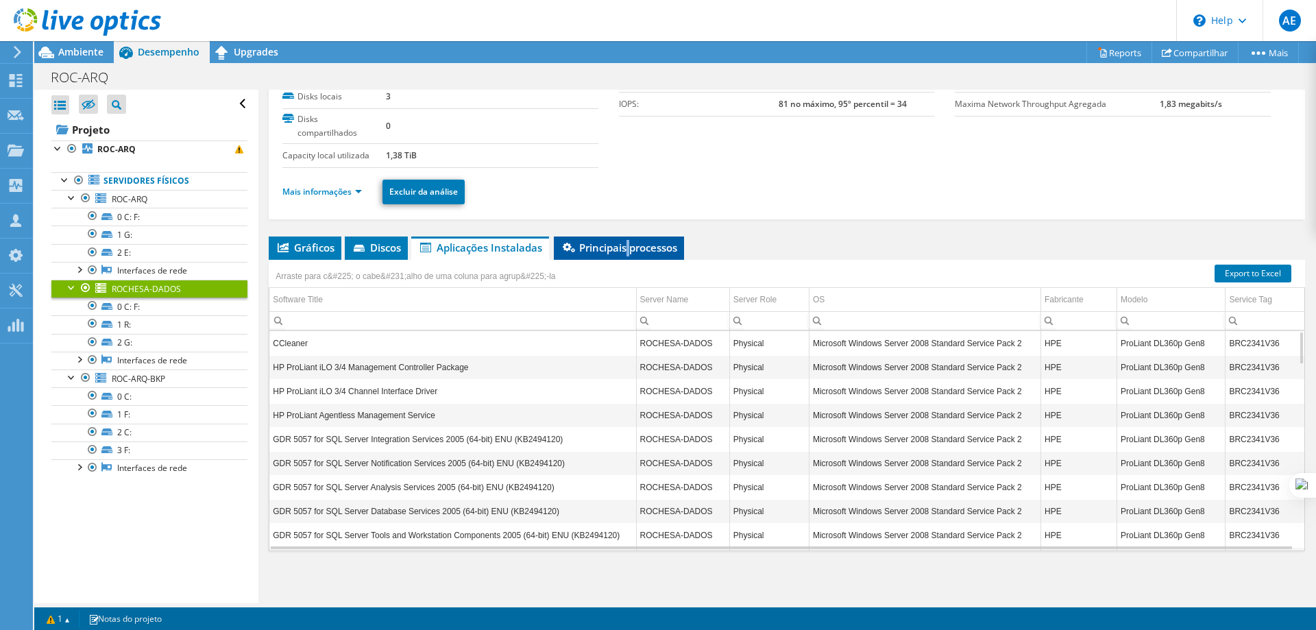
drag, startPoint x: 631, startPoint y: 244, endPoint x: 640, endPoint y: 246, distance: 9.1
click at [632, 244] on span "Principais processos" at bounding box center [619, 248] width 117 height 14
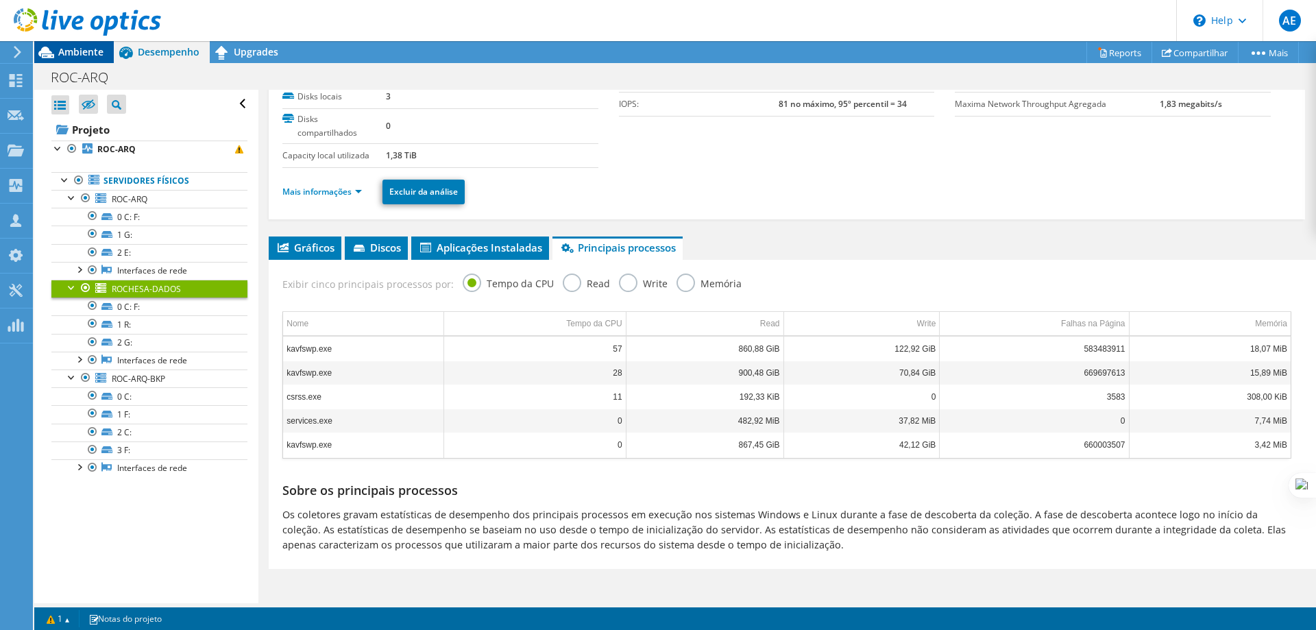
click at [77, 56] on span "Ambiente" at bounding box center [80, 51] width 45 height 13
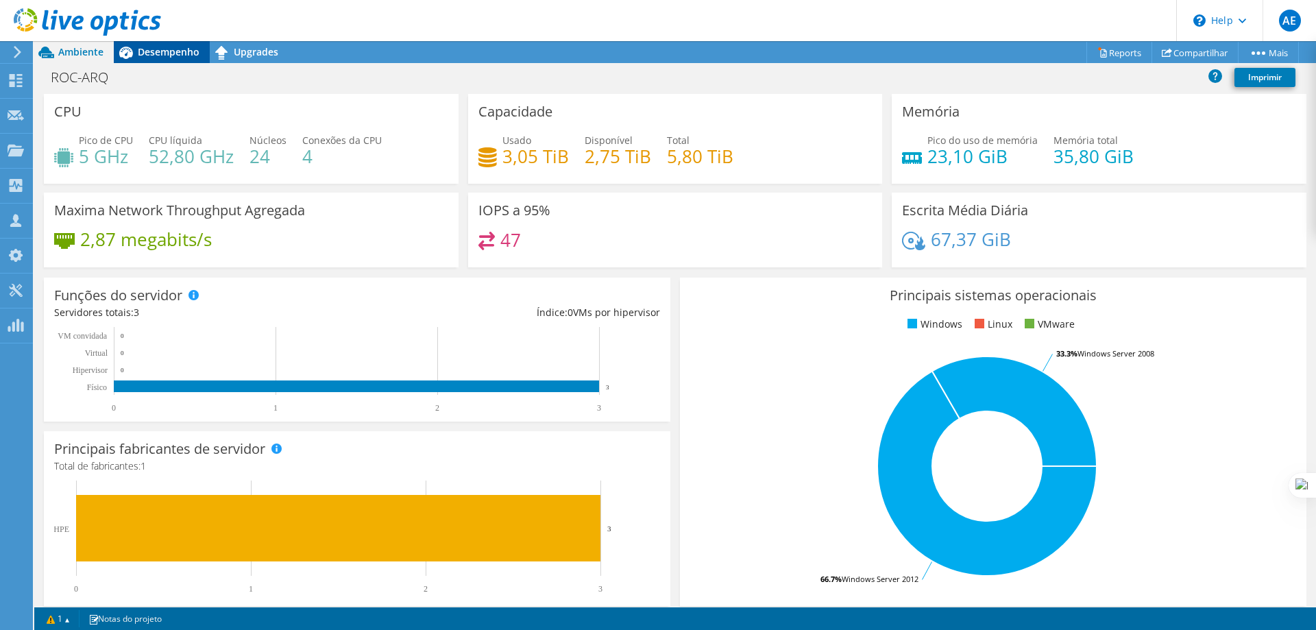
click at [166, 43] on div "Desempenho" at bounding box center [162, 52] width 96 height 22
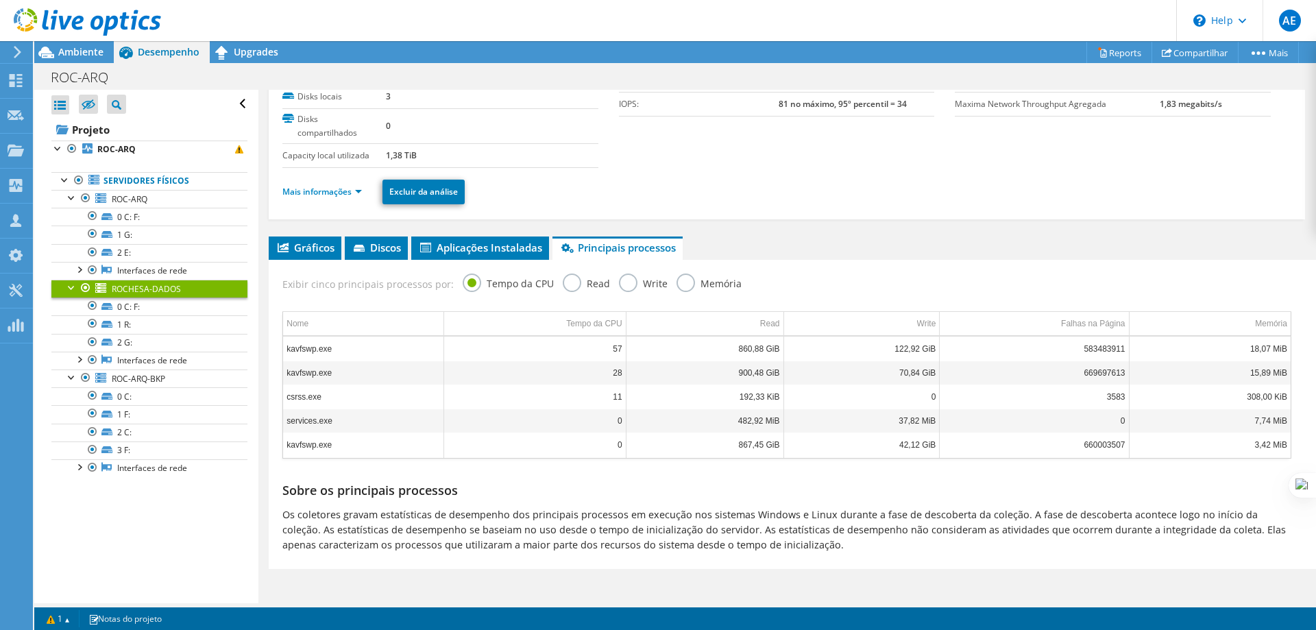
click at [972, 170] on div "Mais informações Excluir da análise" at bounding box center [786, 192] width 1009 height 48
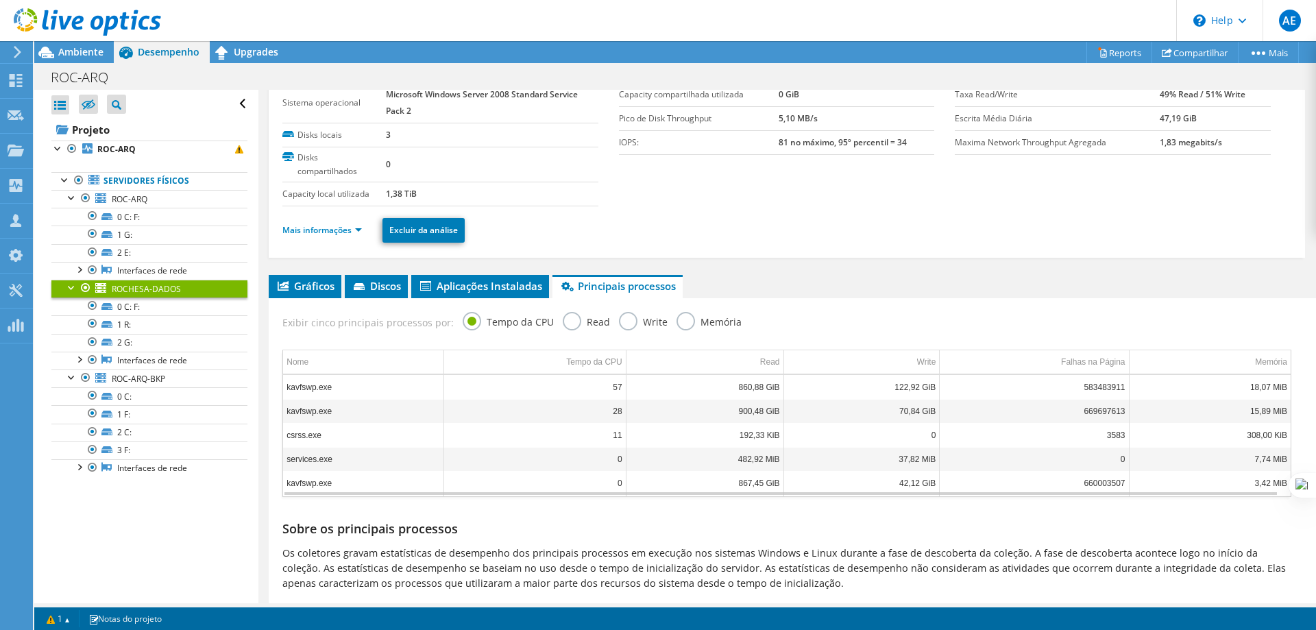
scroll to position [0, 0]
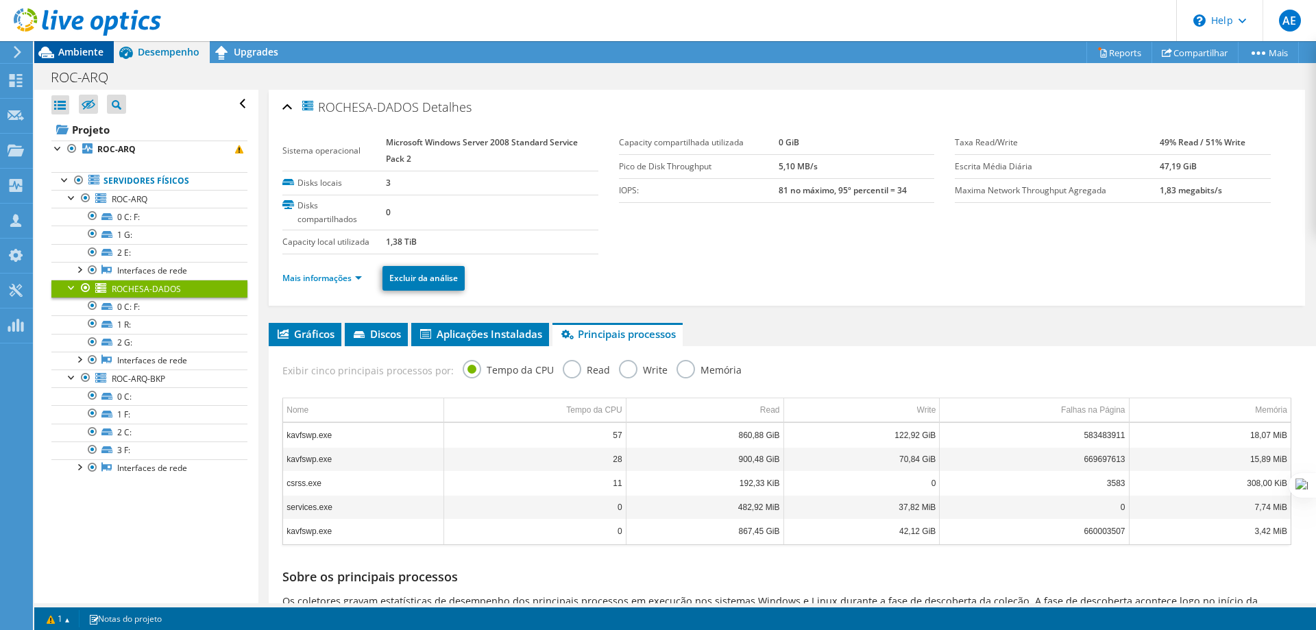
click at [87, 53] on span "Ambiente" at bounding box center [80, 51] width 45 height 13
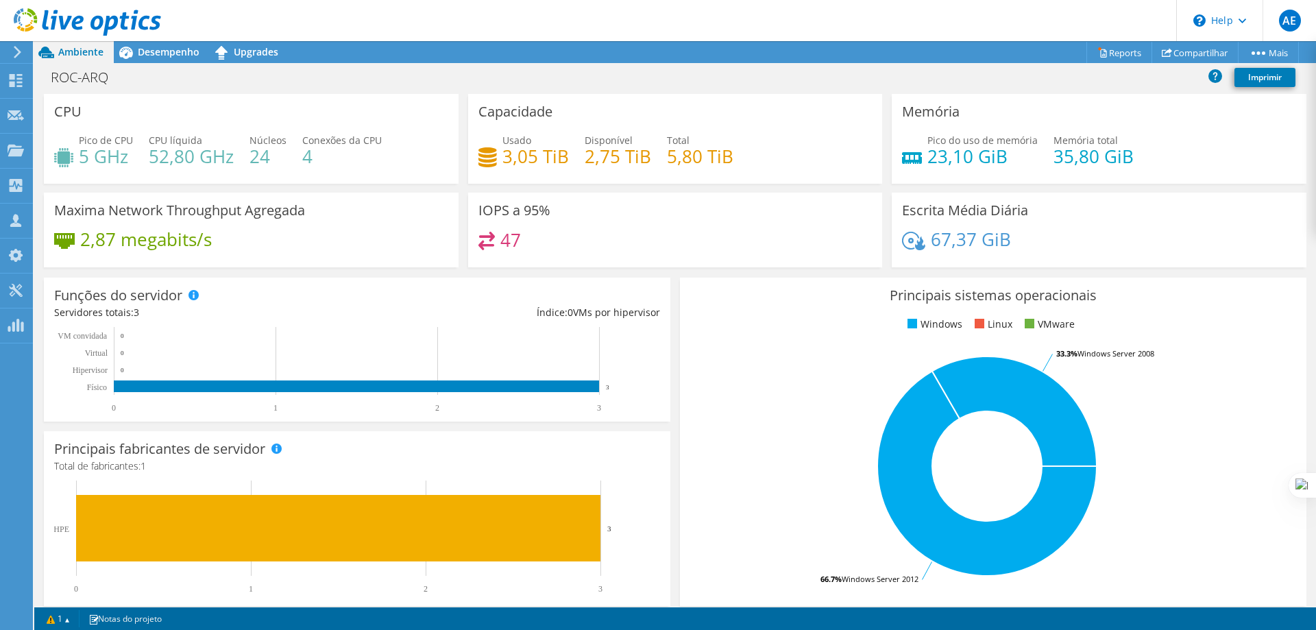
click at [143, 45] on div at bounding box center [80, 23] width 161 height 46
click at [52, 82] on div "Painel" at bounding box center [53, 81] width 42 height 34
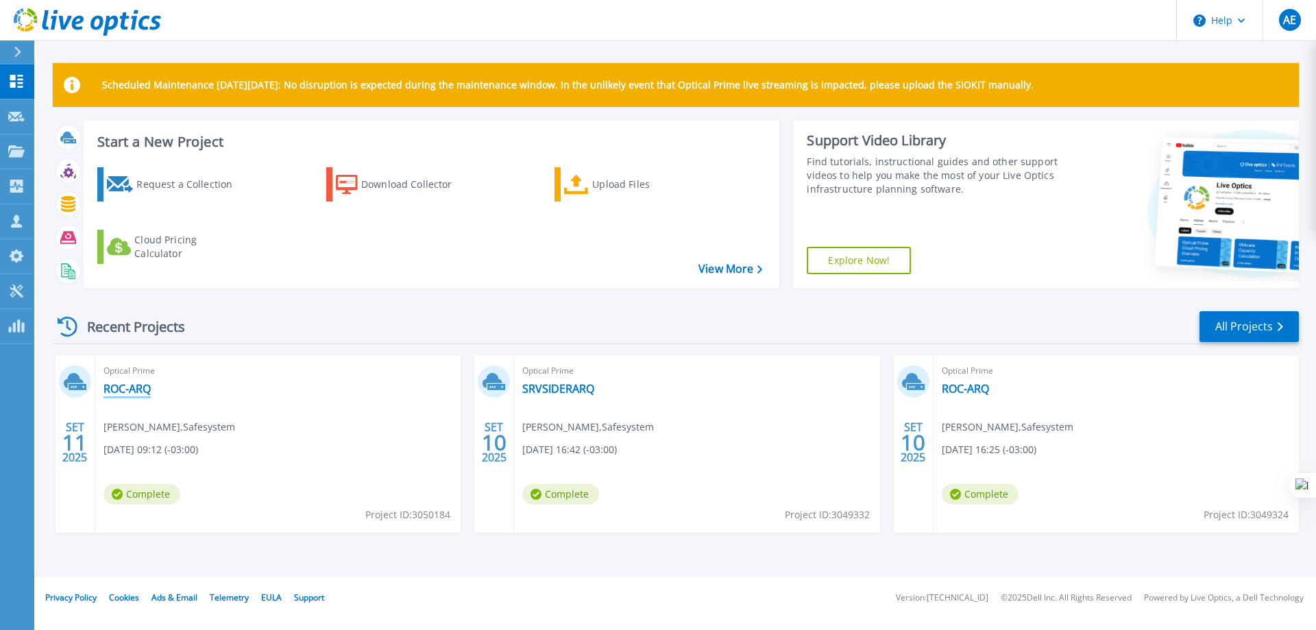
click at [134, 390] on link "ROC-ARQ" at bounding box center [127, 389] width 47 height 14
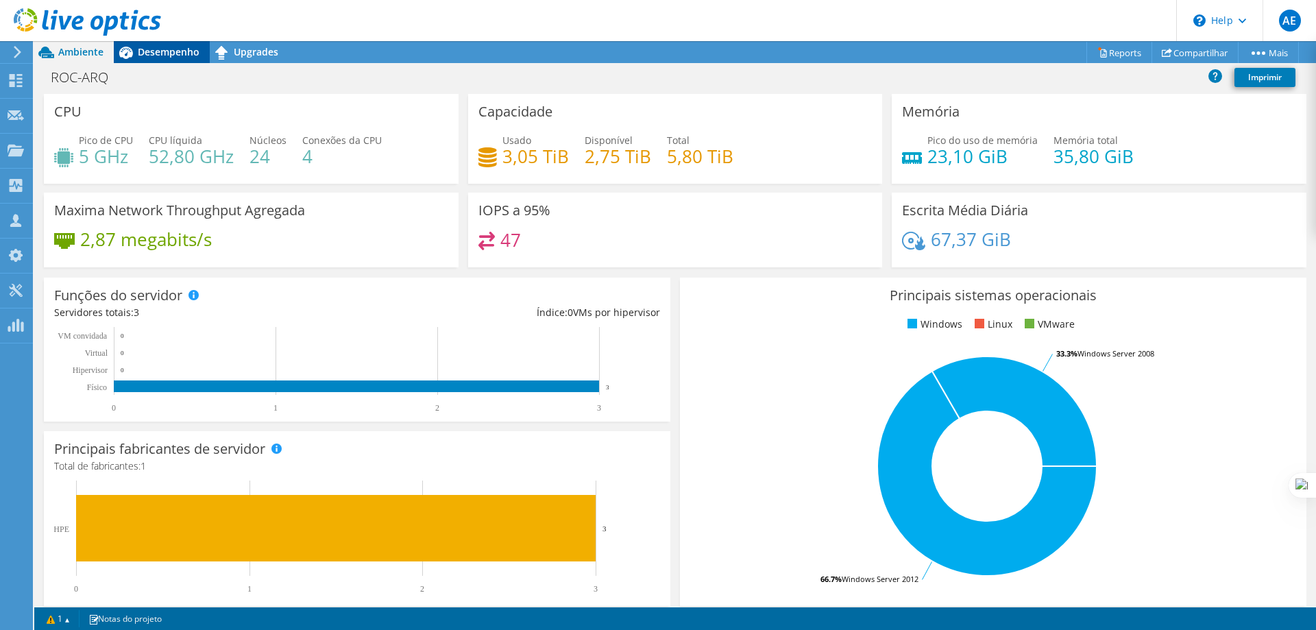
click at [169, 50] on span "Desempenho" at bounding box center [169, 51] width 62 height 13
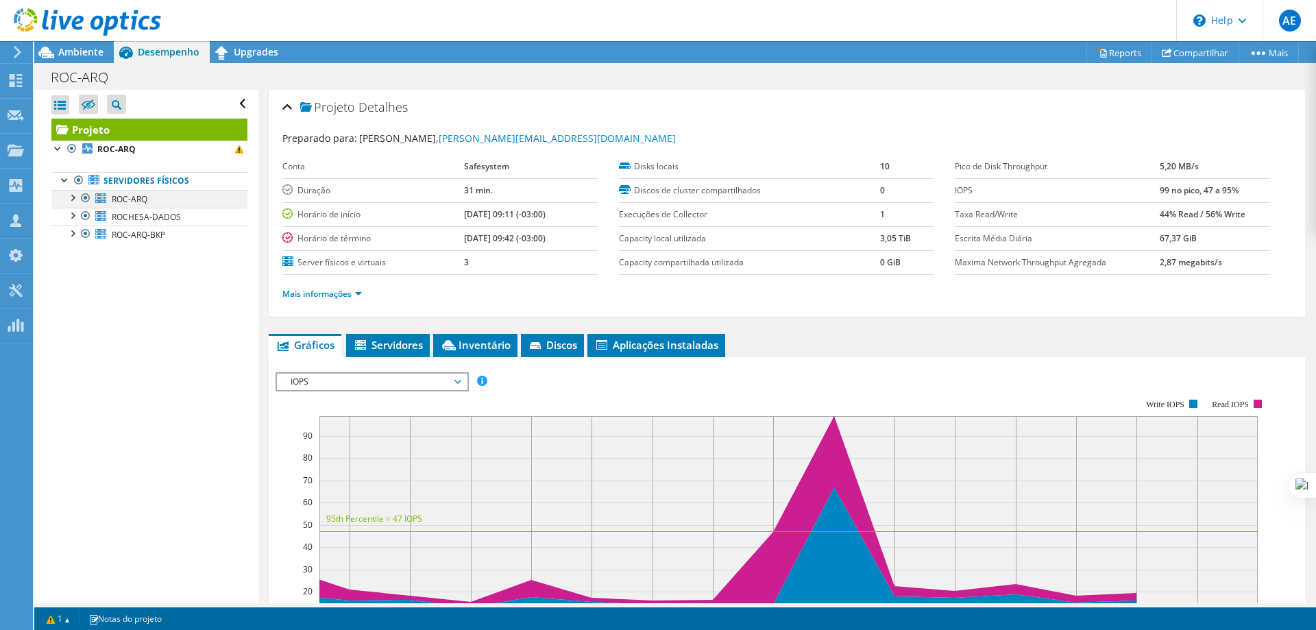
click at [75, 197] on div at bounding box center [72, 197] width 14 height 14
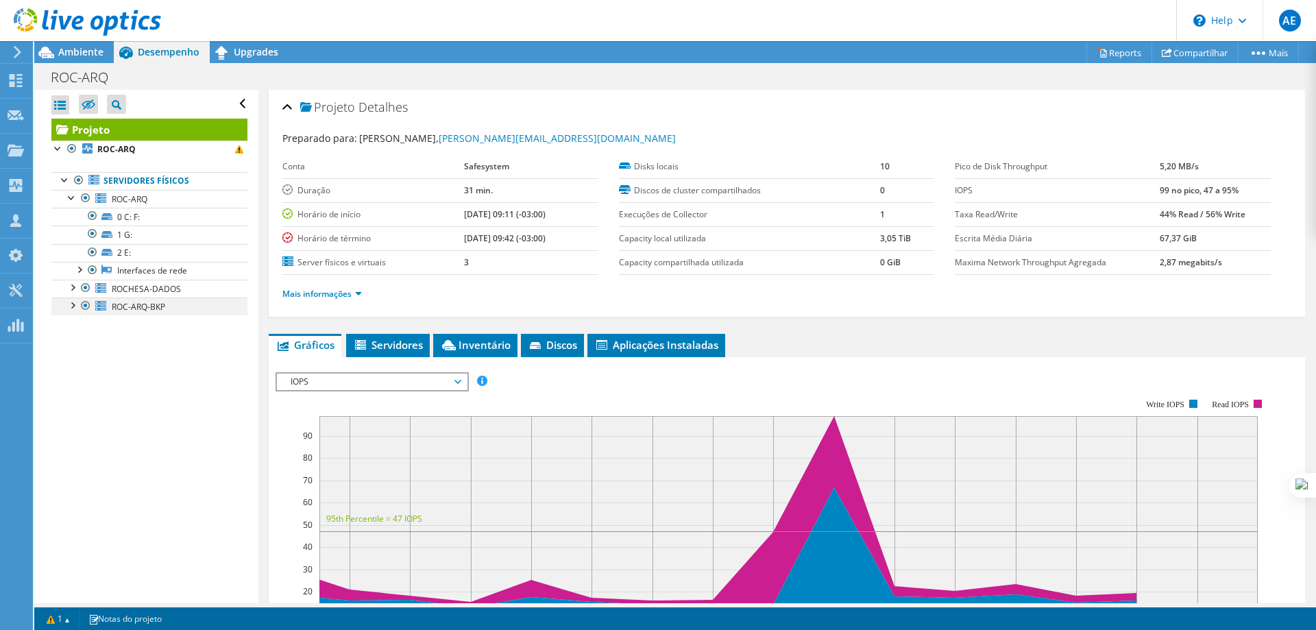
click at [75, 308] on div at bounding box center [72, 305] width 14 height 14
click at [74, 284] on div at bounding box center [72, 287] width 14 height 14
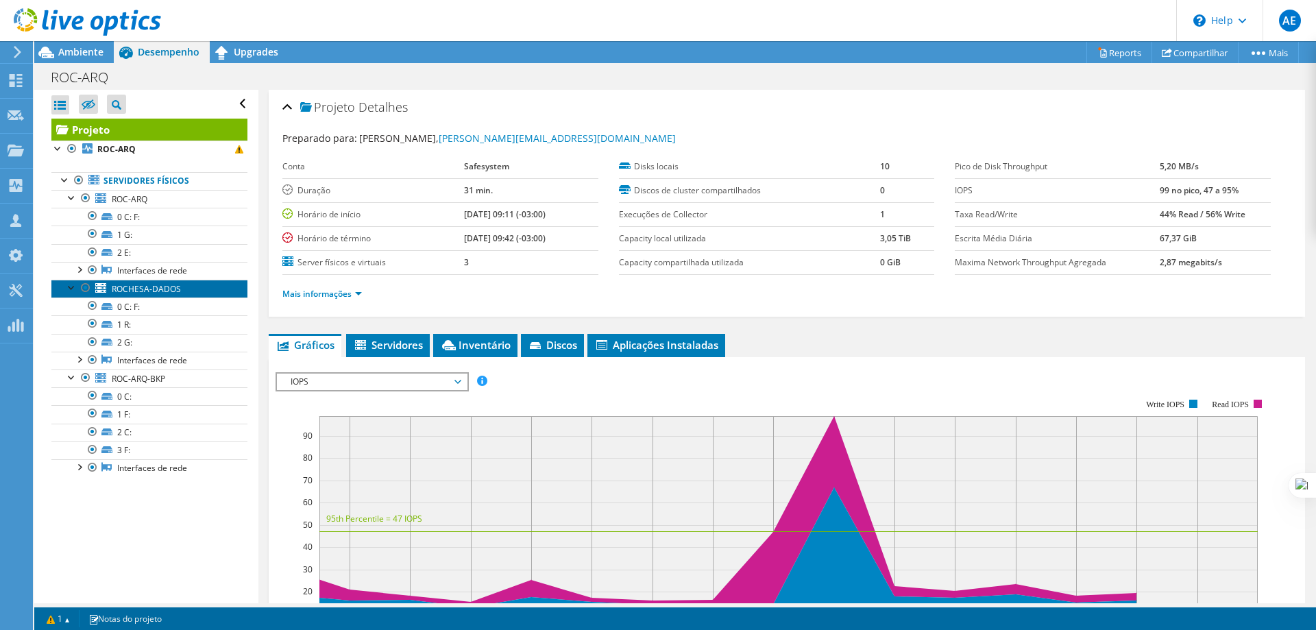
click at [146, 291] on span "ROCHESA-DADOS" at bounding box center [146, 289] width 69 height 12
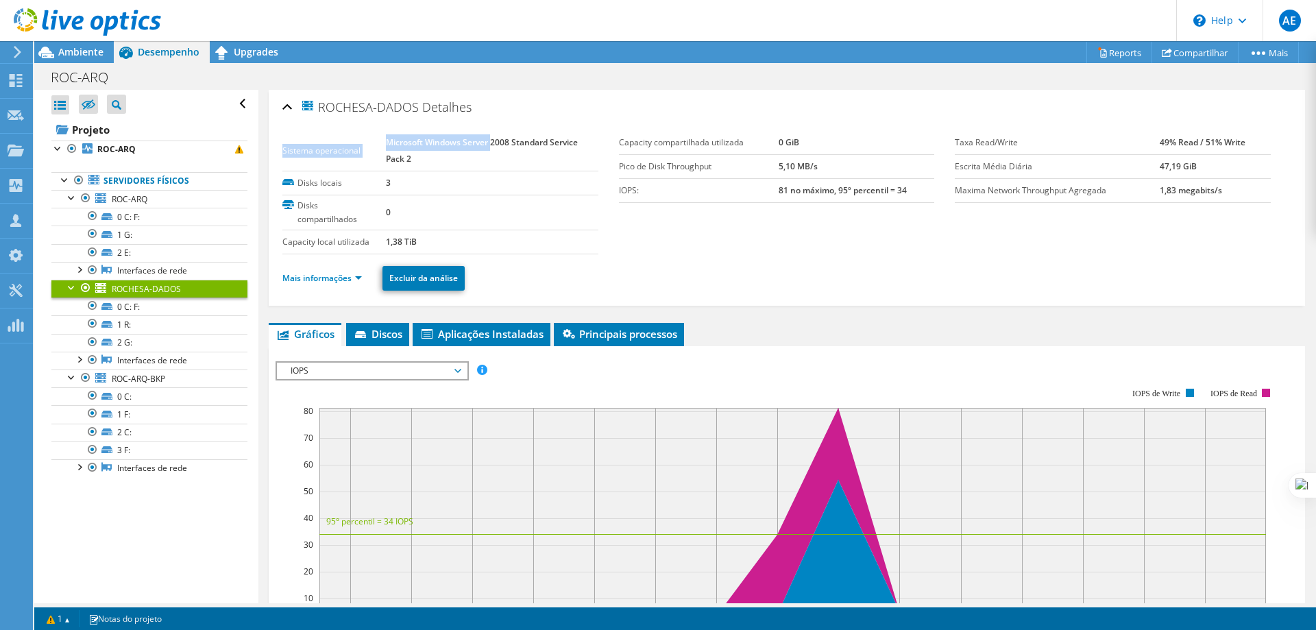
drag, startPoint x: 493, startPoint y: 147, endPoint x: 328, endPoint y: 129, distance: 166.2
click at [328, 129] on div "Sistema operacional Microsoft Windows Server 2008 Standard Service Pack 2 Disks…" at bounding box center [786, 213] width 1009 height 180
click at [131, 200] on span "ROC-ARQ" at bounding box center [130, 199] width 36 height 12
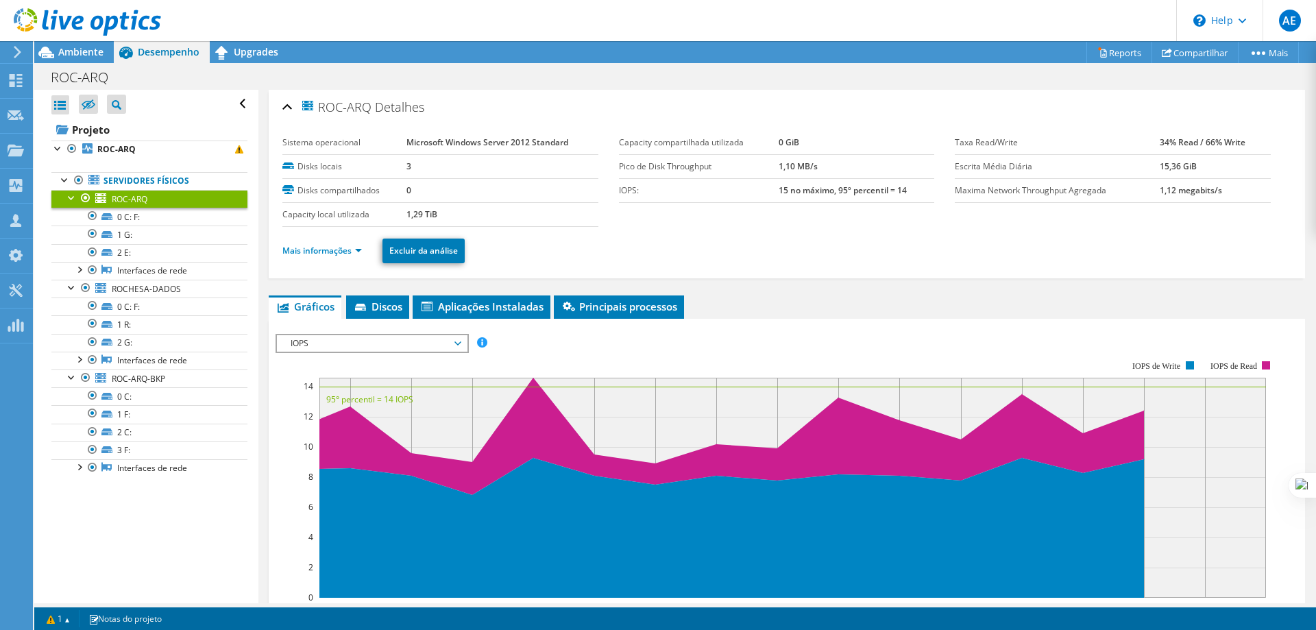
drag, startPoint x: 572, startPoint y: 143, endPoint x: 393, endPoint y: 143, distance: 179.6
click at [393, 143] on tr "Sistema operacional Microsoft Windows Server 2012 Standard" at bounding box center [440, 143] width 316 height 24
click at [843, 276] on div "ROC-ARQ Detalhes Sistema operacional Microsoft Windows Server 2012 Standard Dis…" at bounding box center [787, 184] width 1037 height 189
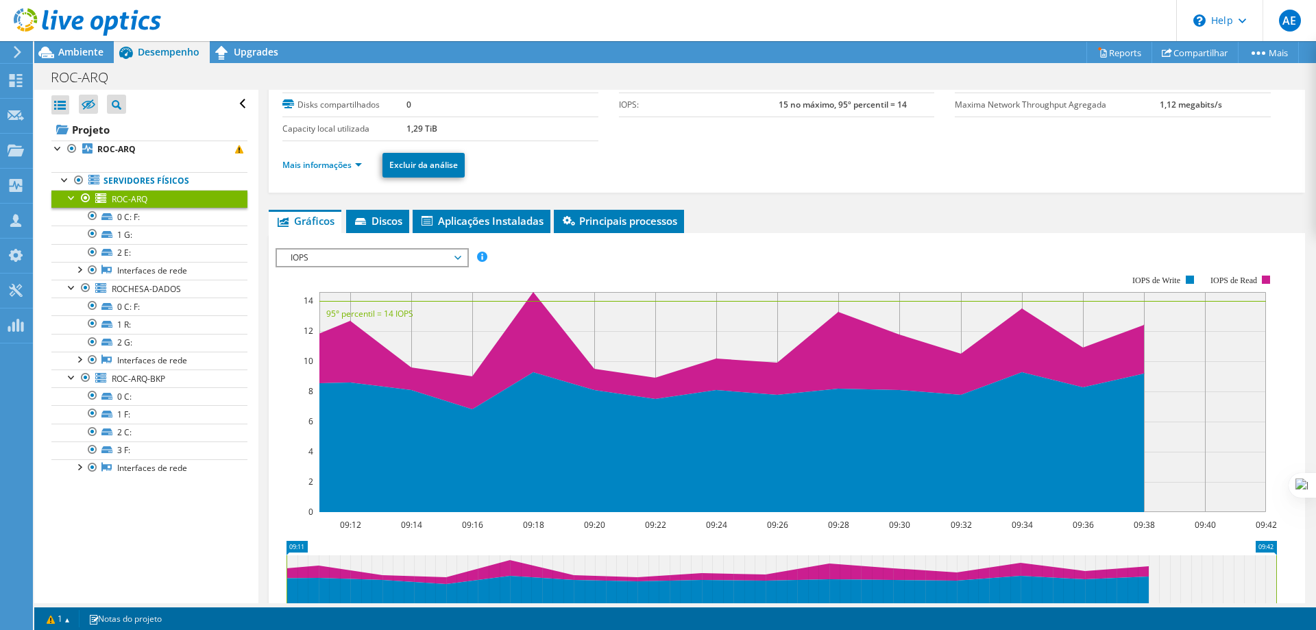
scroll to position [206, 0]
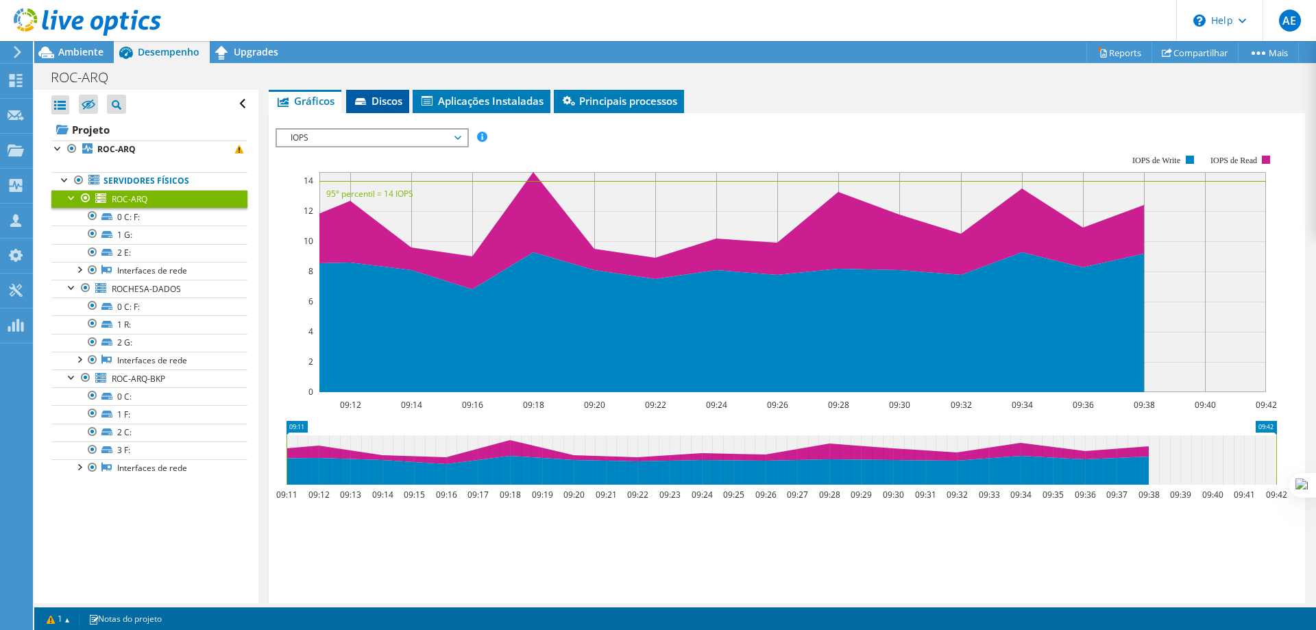
click at [382, 102] on span "Discos" at bounding box center [377, 101] width 49 height 14
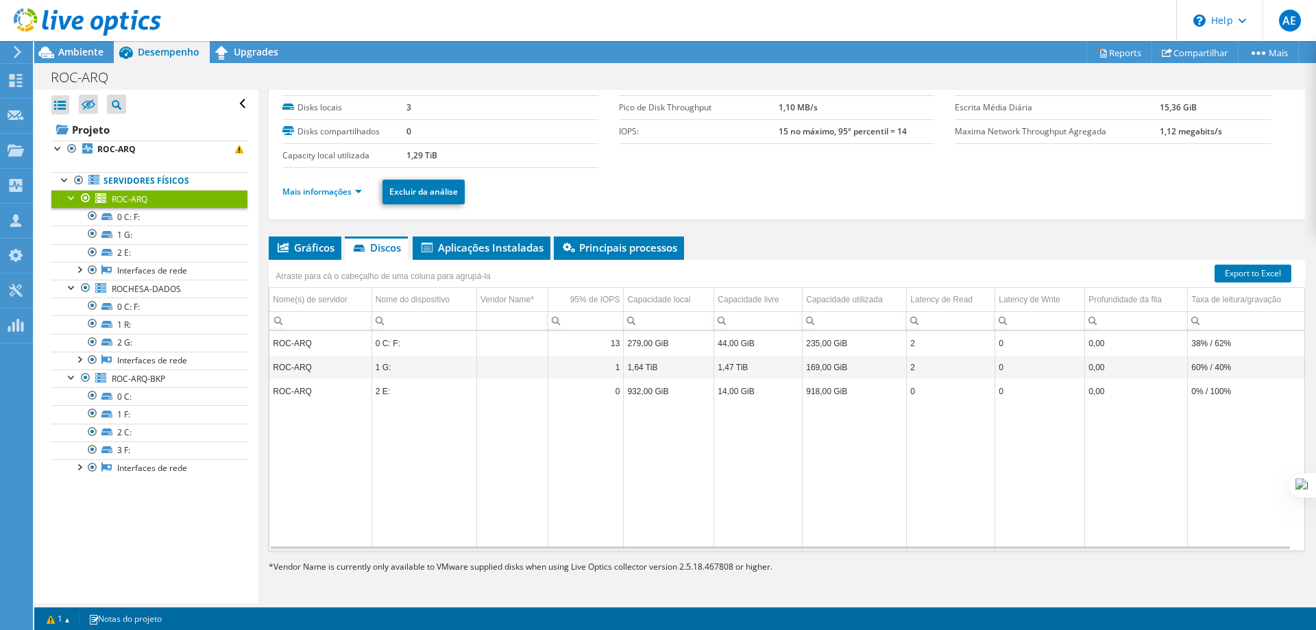
scroll to position [0, 0]
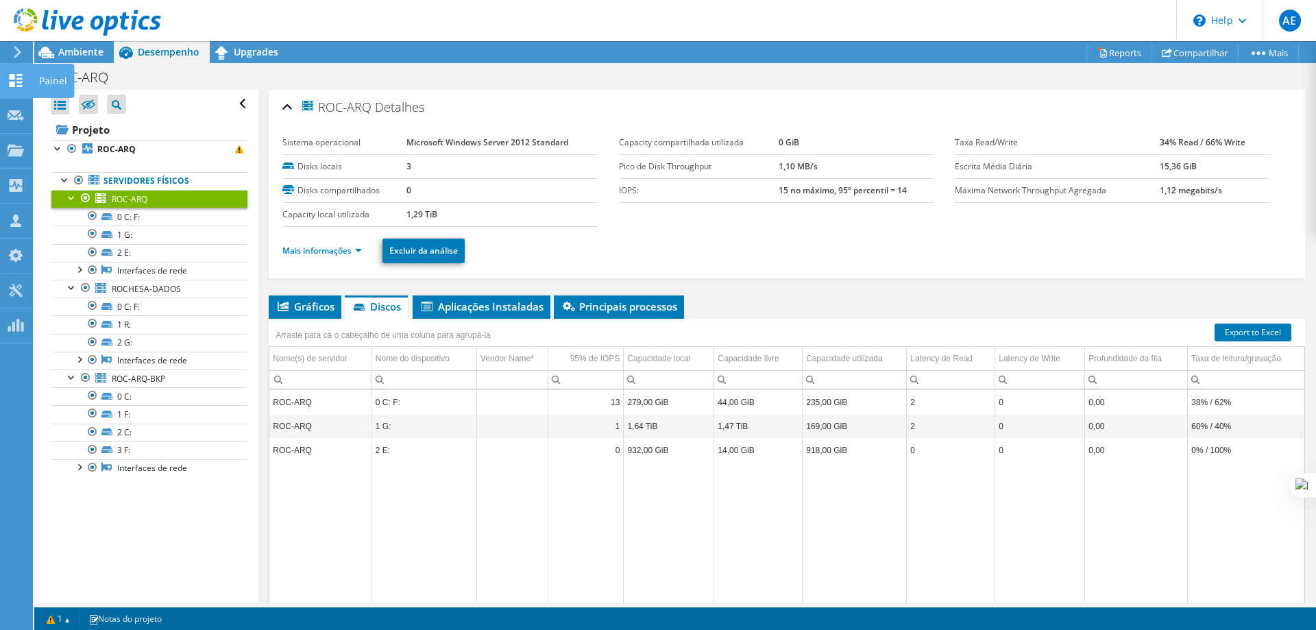
click at [15, 80] on icon at bounding box center [16, 80] width 16 height 13
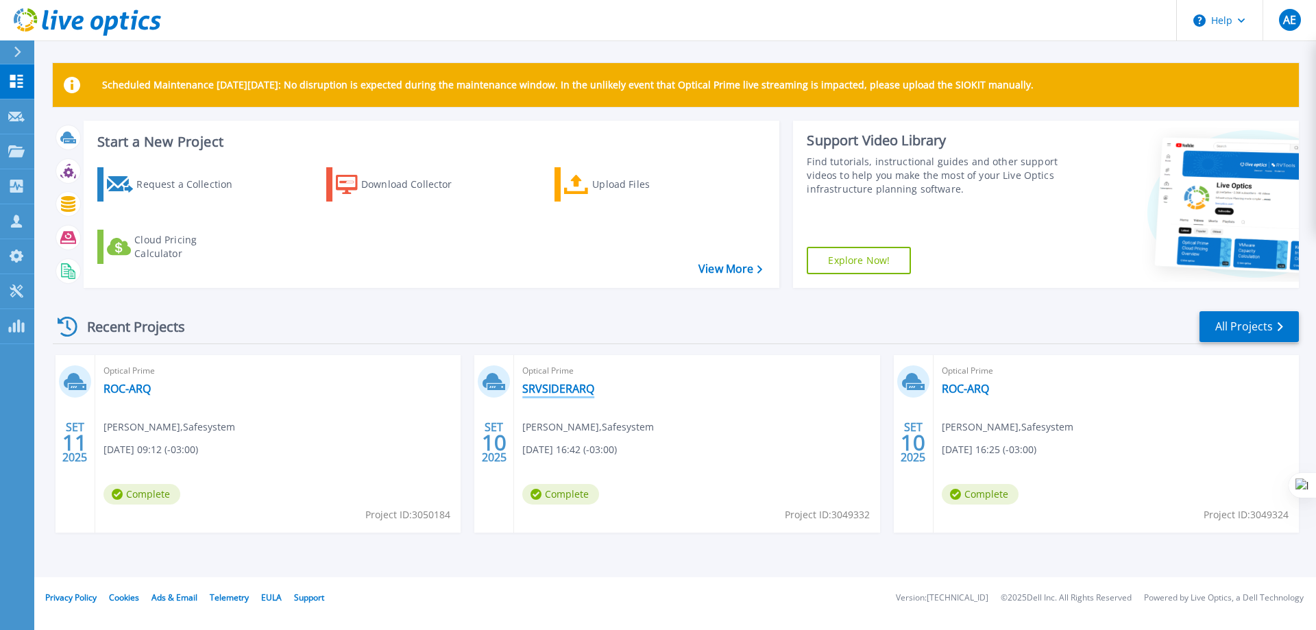
drag, startPoint x: 0, startPoint y: 0, endPoint x: 554, endPoint y: 393, distance: 679.0
click at [544, 389] on link "SRVSIDERARQ" at bounding box center [558, 389] width 72 height 14
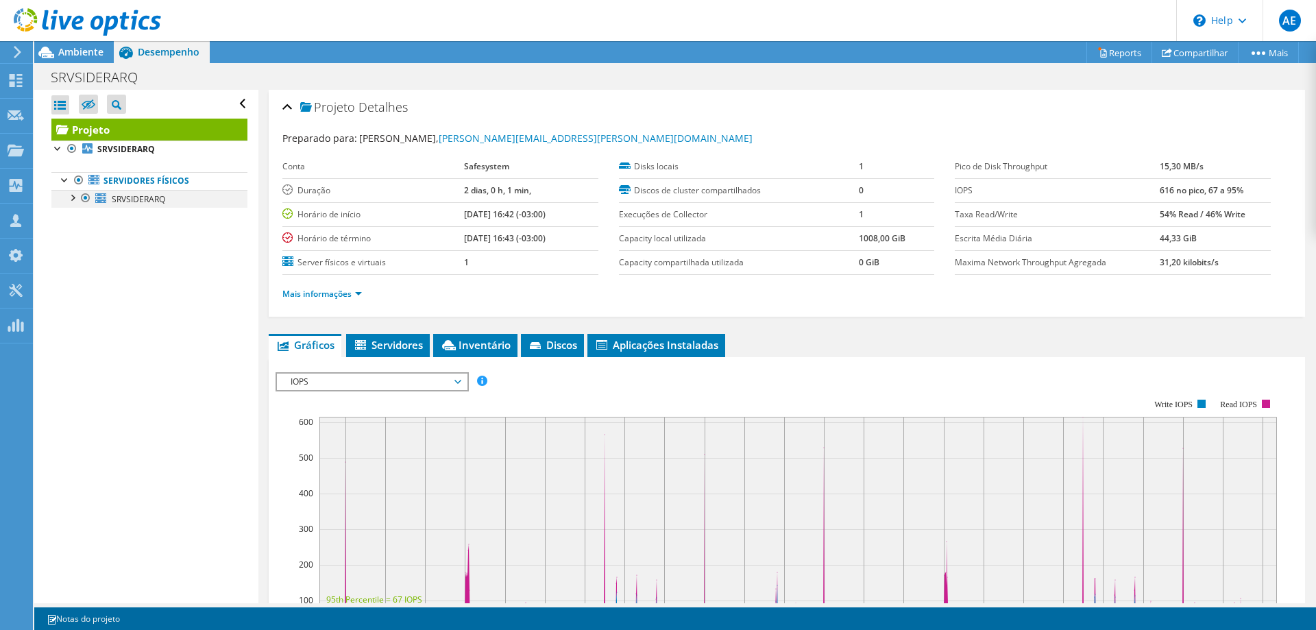
click at [73, 197] on div at bounding box center [72, 197] width 14 height 14
click at [147, 180] on link "Servidores físicos" at bounding box center [149, 181] width 196 height 18
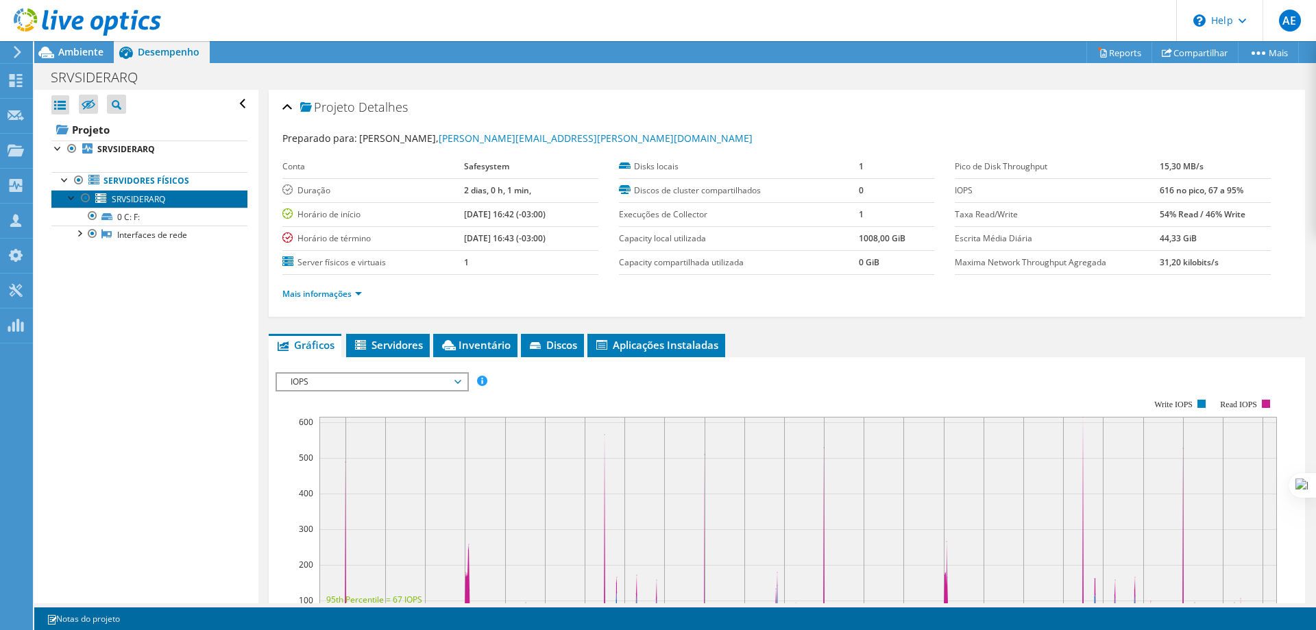
click at [138, 196] on span "SRVSIDERARQ" at bounding box center [138, 199] width 53 height 12
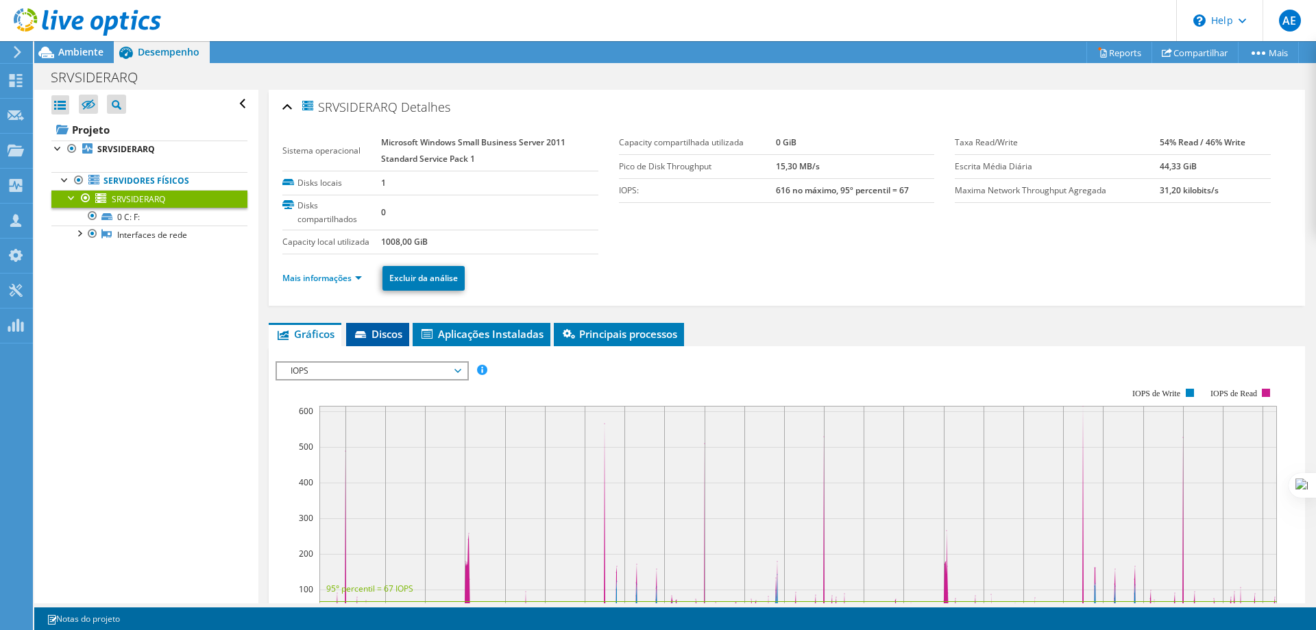
click at [378, 335] on span "Discos" at bounding box center [377, 334] width 49 height 14
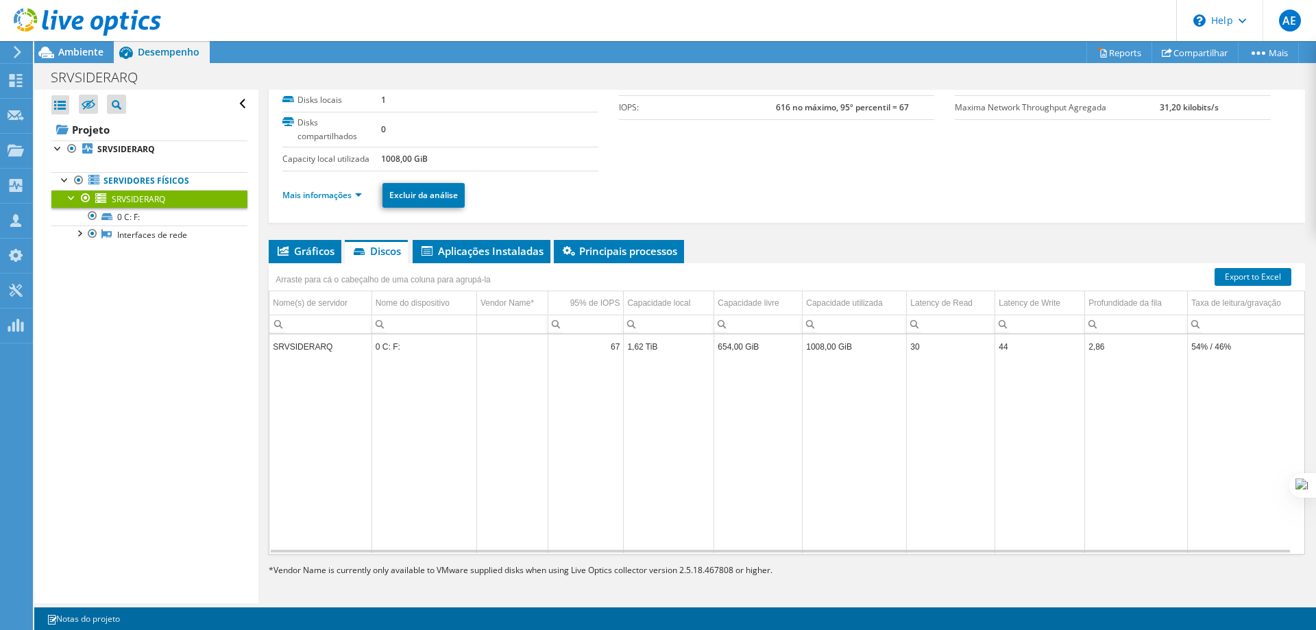
scroll to position [86, 0]
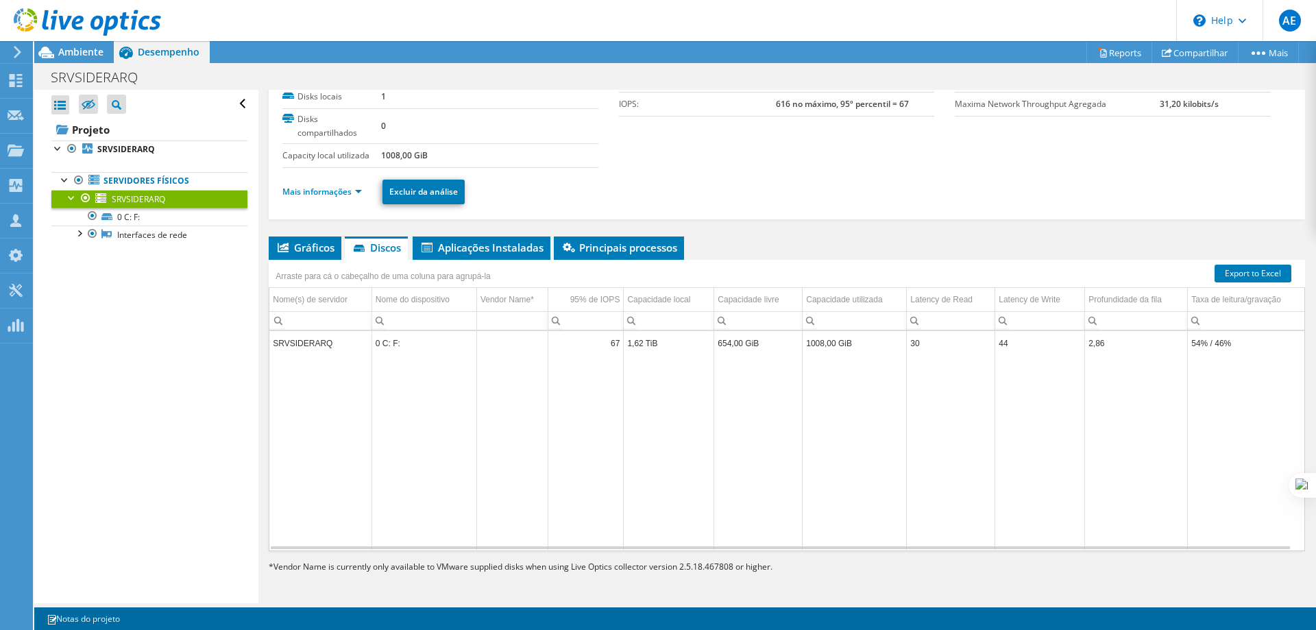
click at [315, 346] on td "SRVSIDERARQ" at bounding box center [320, 343] width 102 height 24
click at [1047, 168] on div "Mais informações Excluir da análise" at bounding box center [786, 192] width 1009 height 48
